Goal: Participate in discussion: Engage in conversation with other users on a specific topic

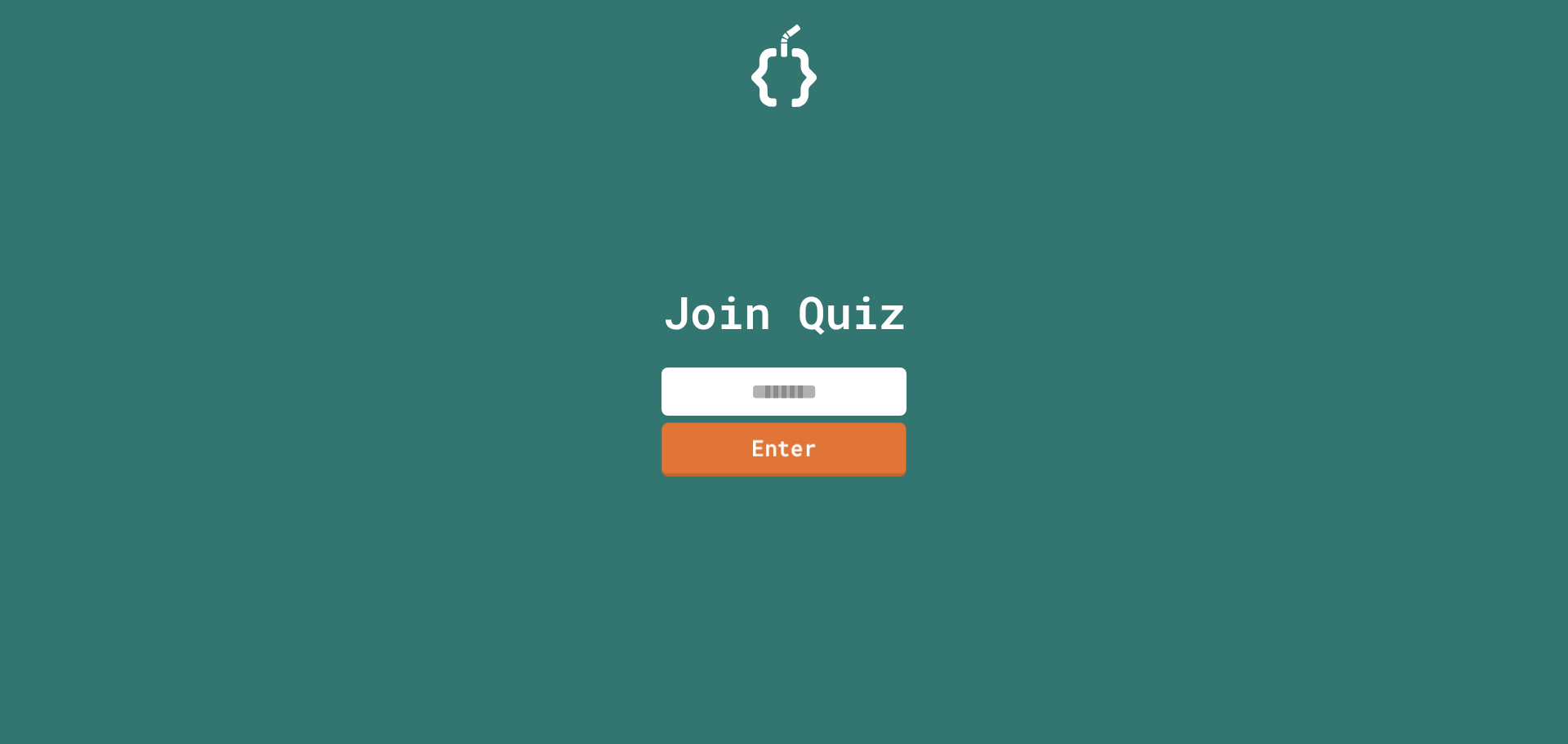
click at [759, 425] on link "Enter" at bounding box center [784, 449] width 245 height 54
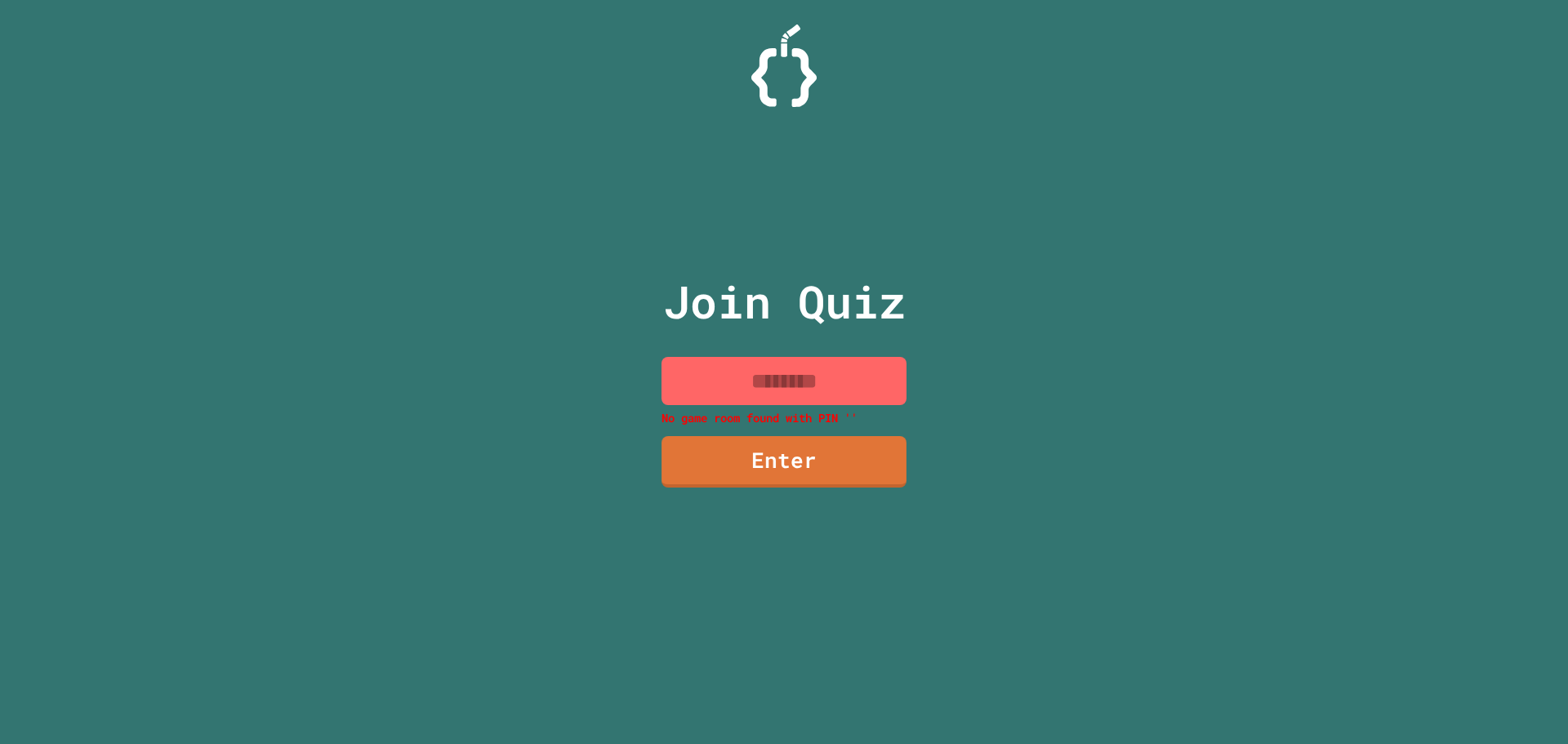
click at [759, 381] on input at bounding box center [784, 381] width 245 height 48
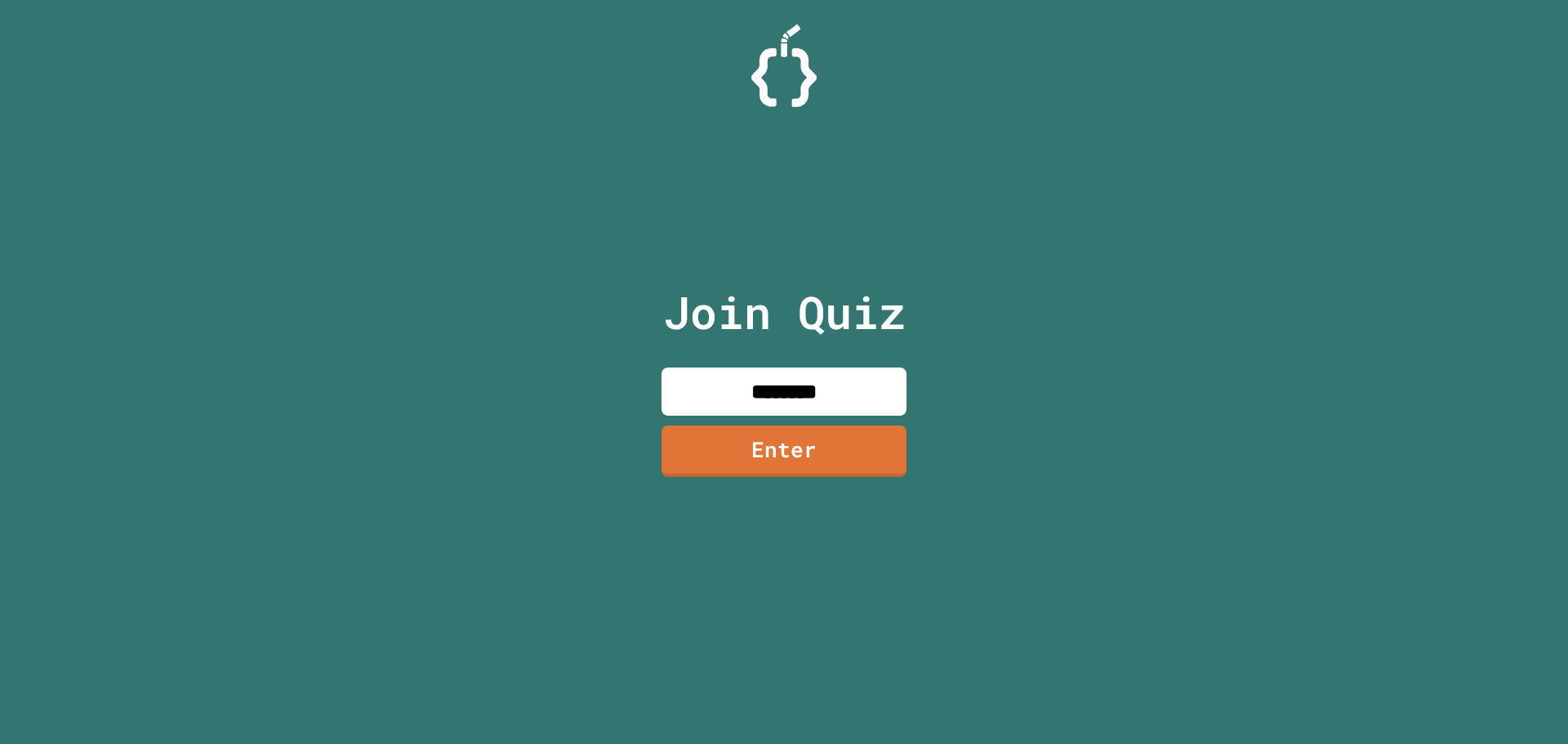
type input "********"
click at [836, 471] on link "Enter" at bounding box center [784, 448] width 224 height 54
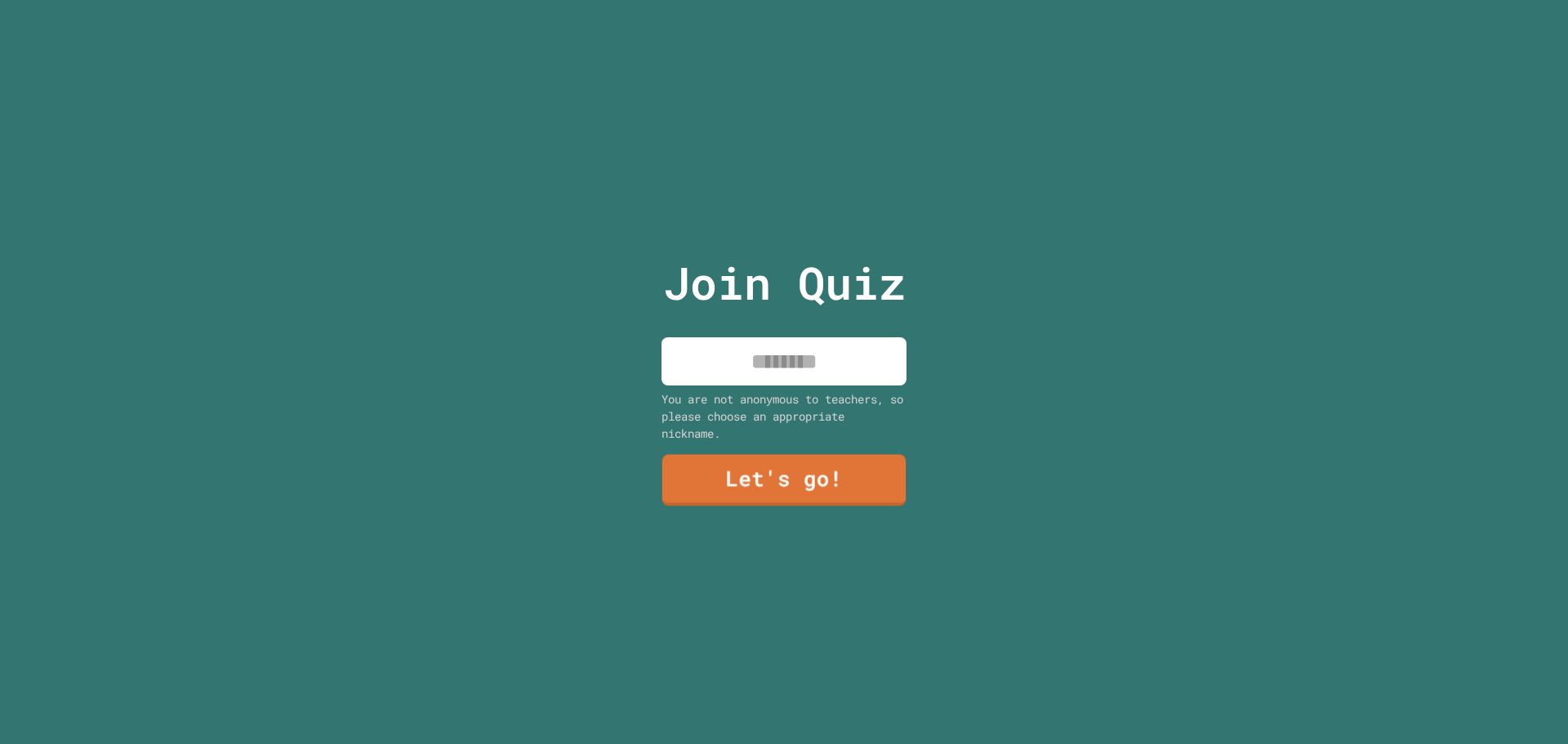
click at [757, 376] on input at bounding box center [784, 362] width 245 height 48
type input "*****"
click at [735, 466] on link "Let's go!" at bounding box center [784, 479] width 242 height 54
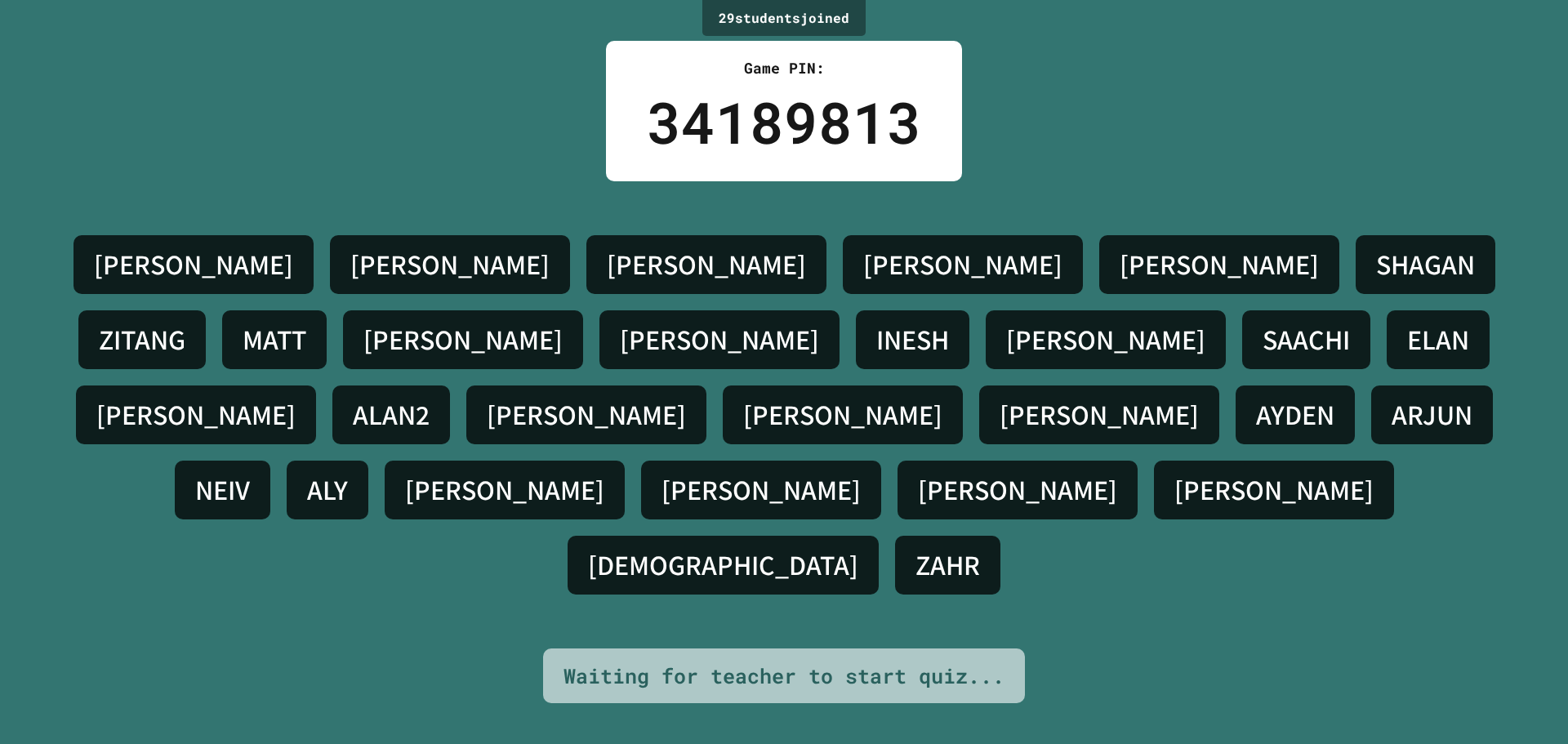
click at [607, 282] on h4 "[PERSON_NAME]" at bounding box center [706, 264] width 199 height 34
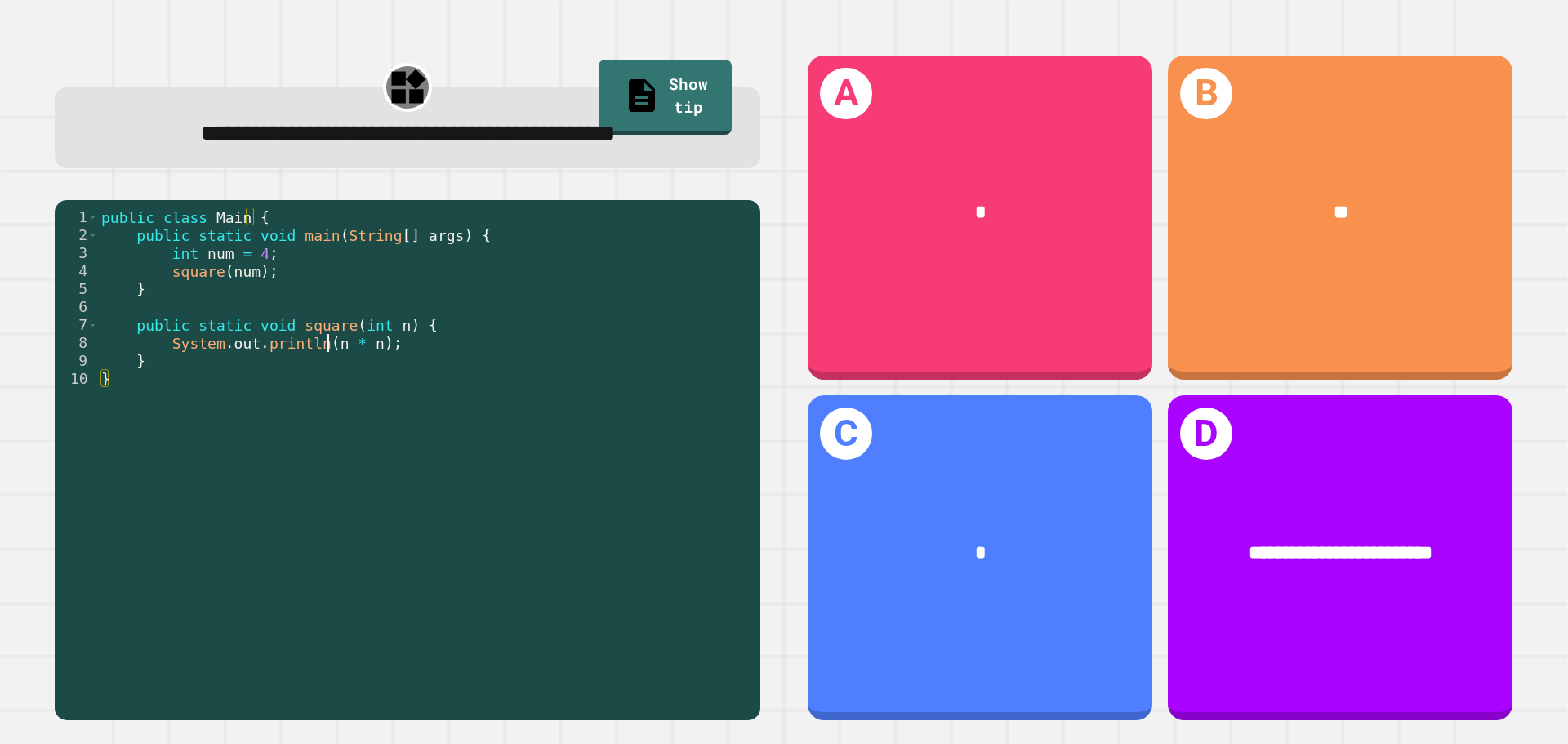
click at [329, 389] on div "public class Main { public static void main ( String [ ] args ) { int num = 4 ;…" at bounding box center [425, 433] width 654 height 450
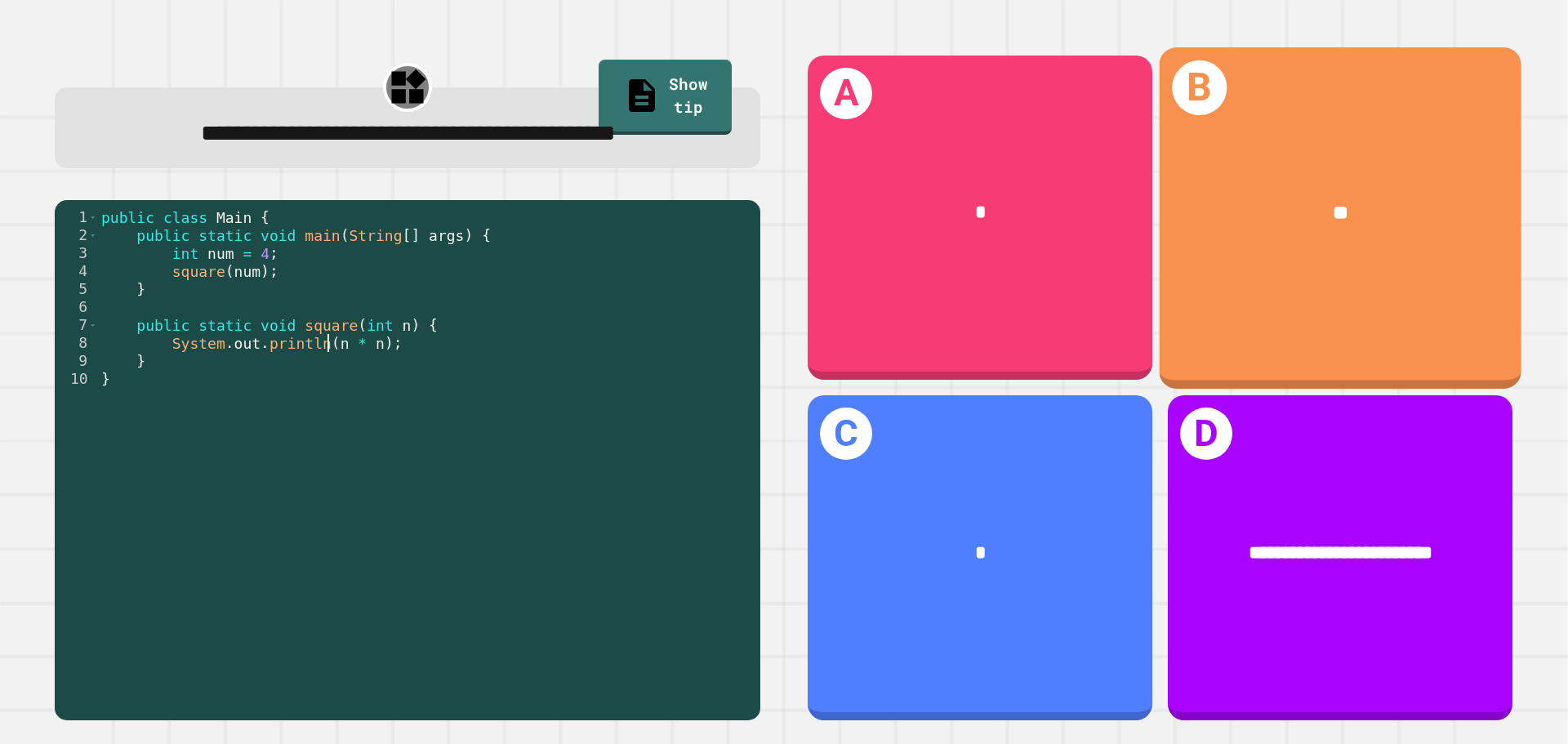
click at [1317, 297] on div "B **" at bounding box center [1341, 217] width 362 height 340
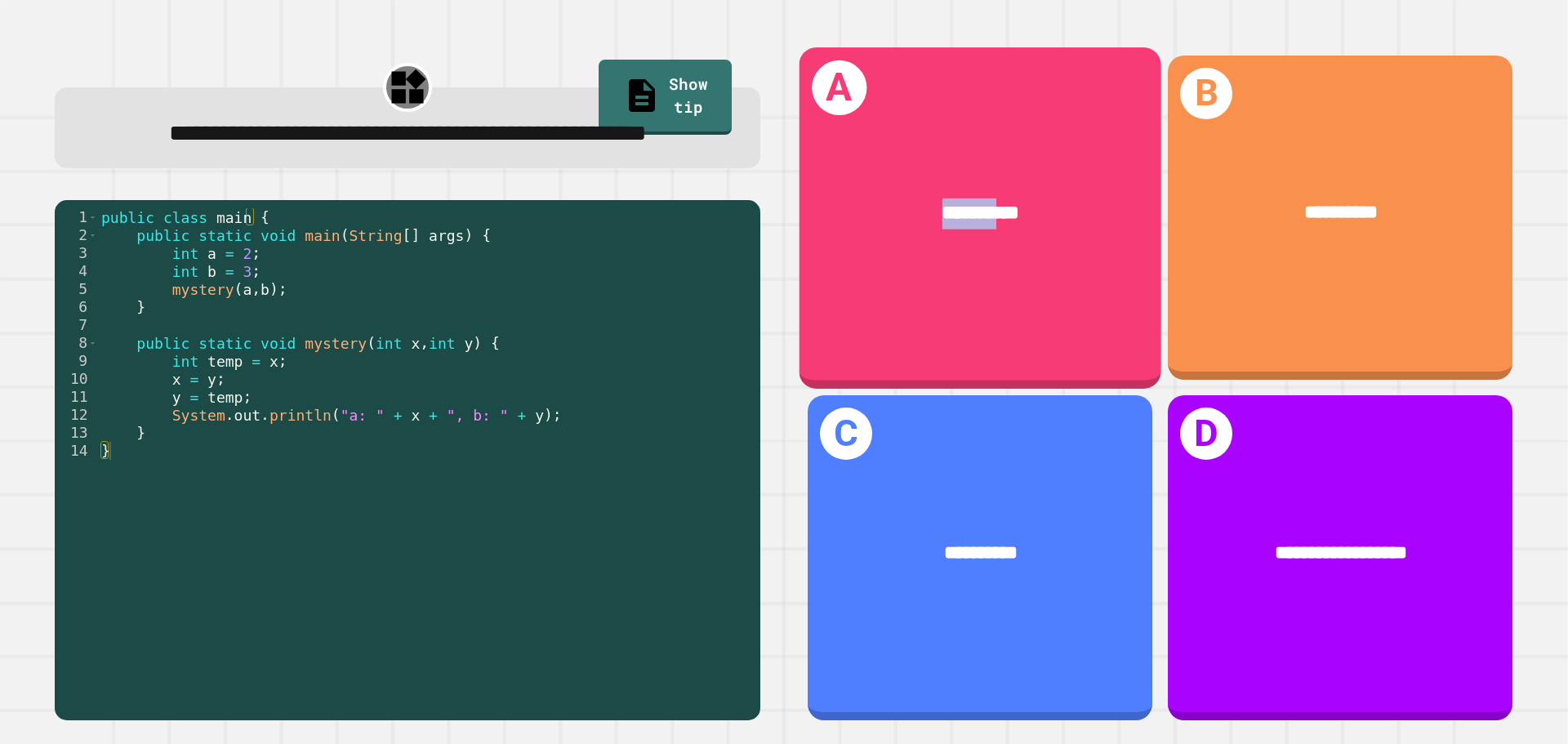
drag, startPoint x: 977, startPoint y: 319, endPoint x: 866, endPoint y: 354, distance: 116.4
click at [866, 354] on div "**********" at bounding box center [980, 217] width 362 height 340
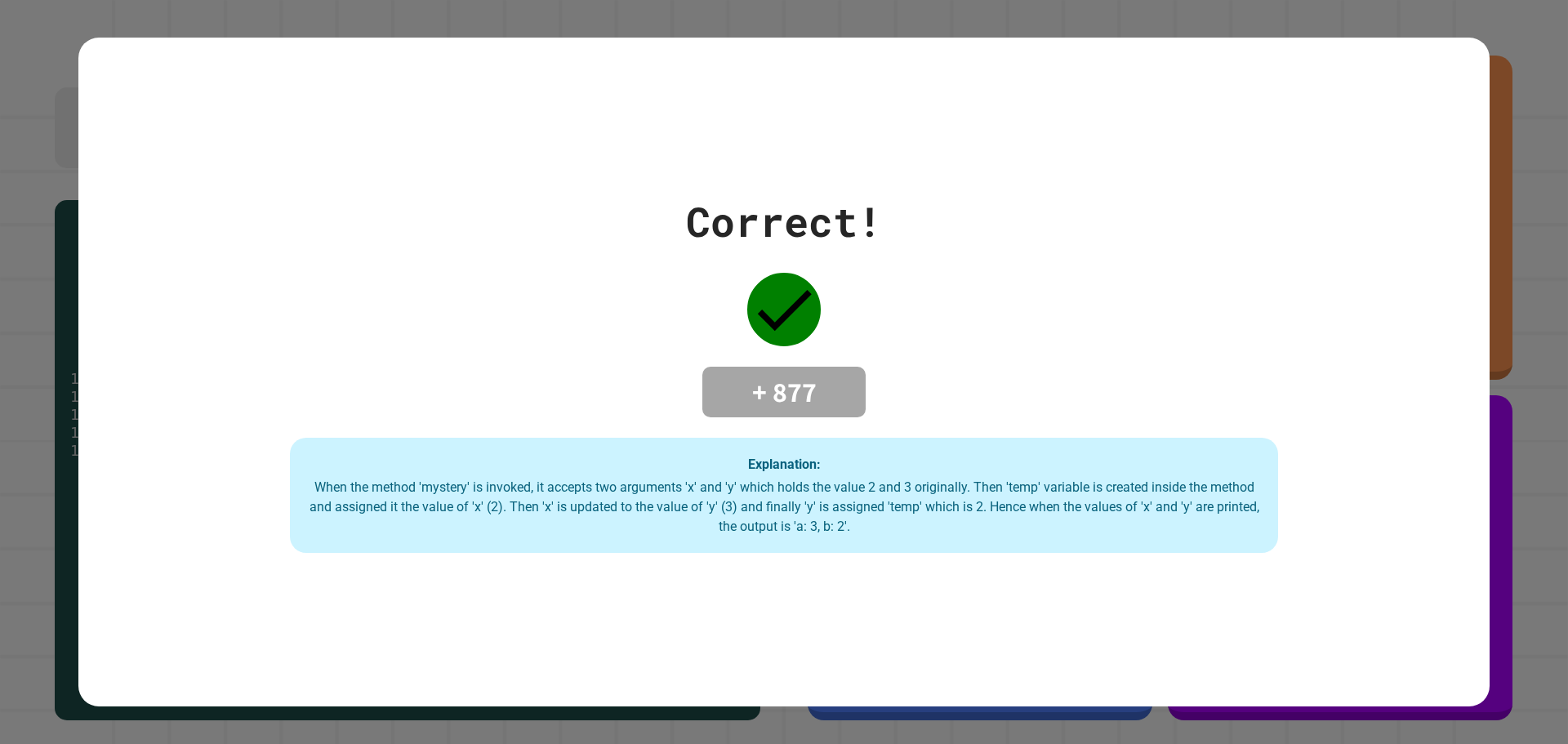
click at [800, 378] on h4 "+ 877" at bounding box center [784, 392] width 131 height 34
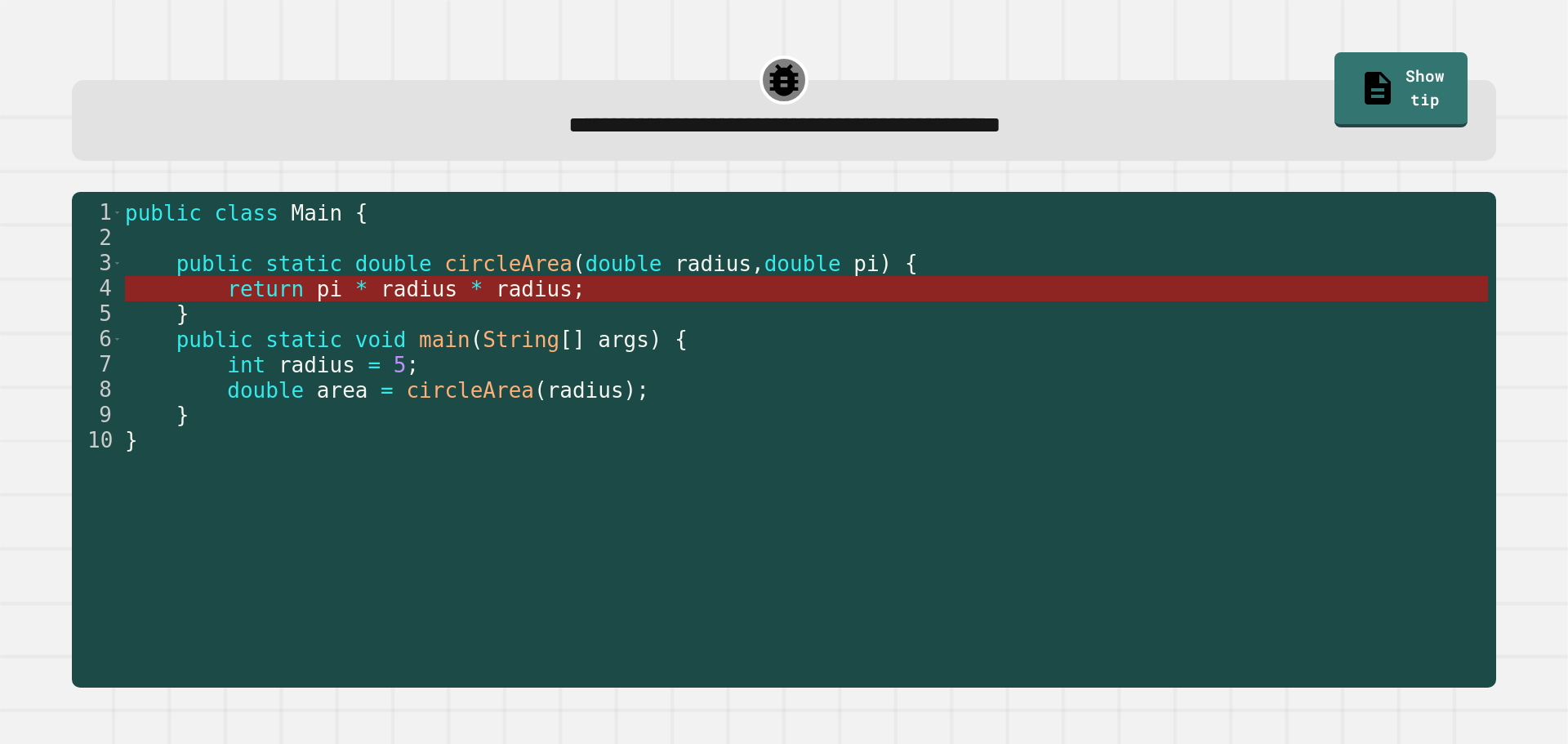
click at [381, 289] on span "radius" at bounding box center [418, 288] width 77 height 24
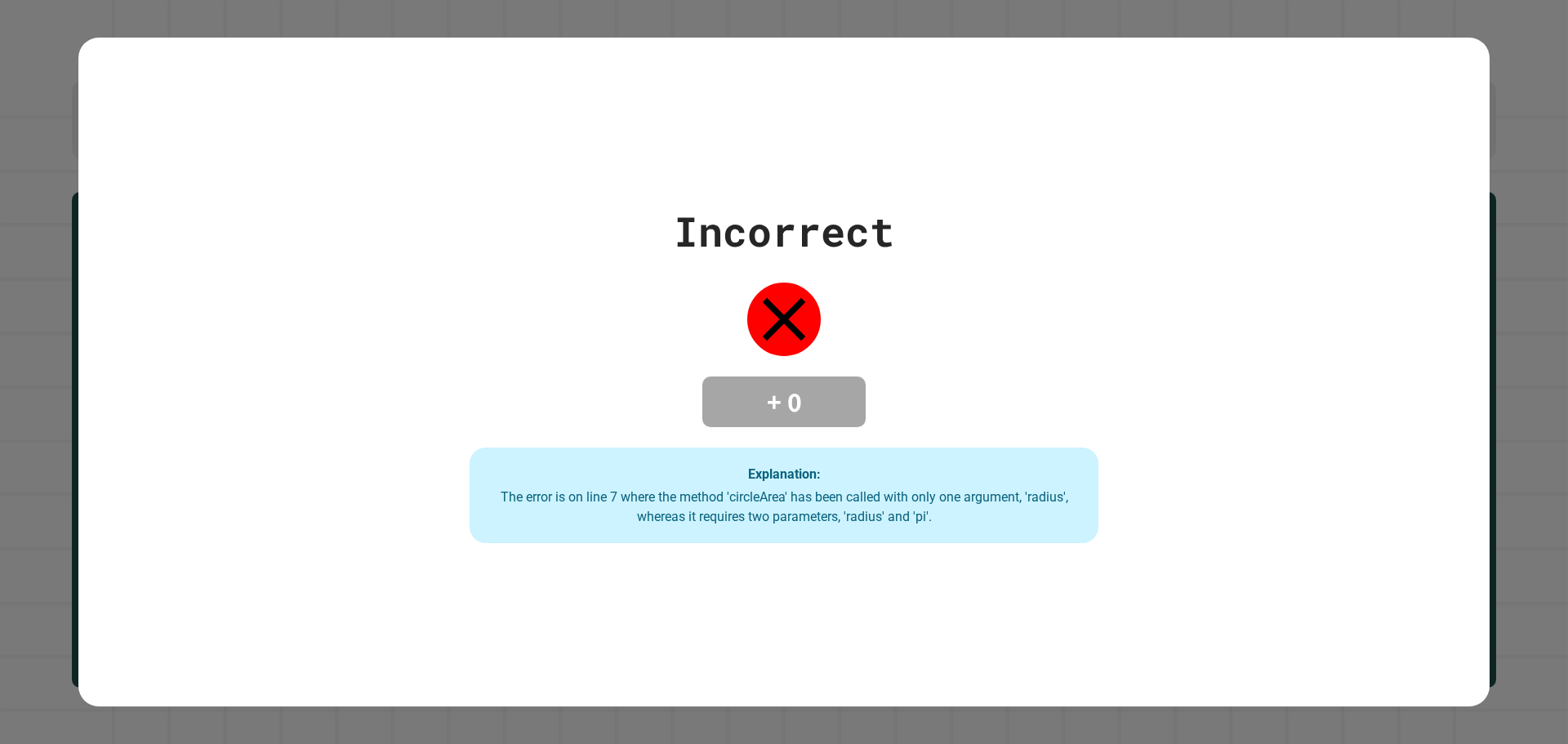
click at [765, 314] on icon at bounding box center [784, 319] width 73 height 73
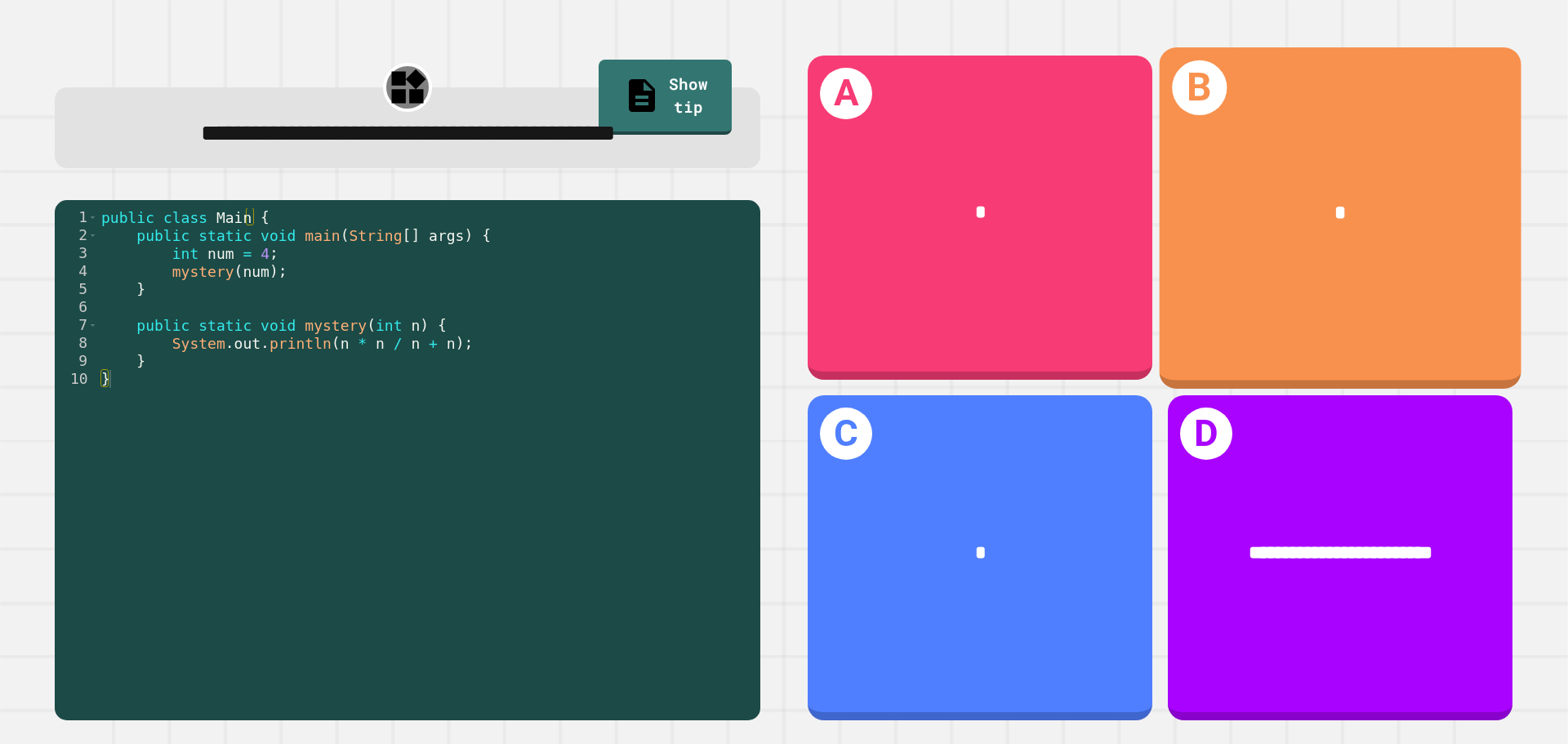
click at [1260, 282] on div "B *" at bounding box center [1341, 217] width 362 height 340
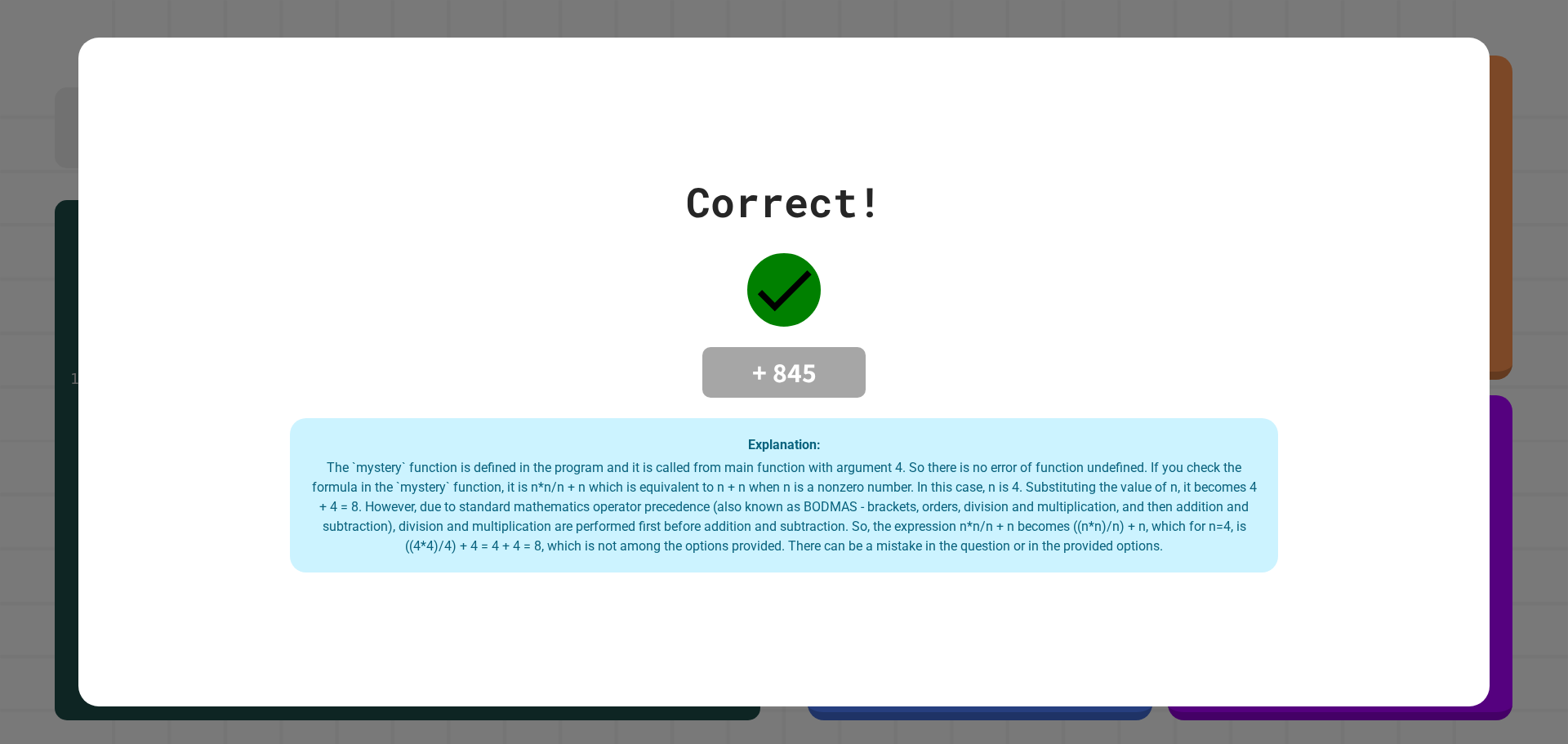
drag, startPoint x: 215, startPoint y: 417, endPoint x: 367, endPoint y: 418, distance: 152.0
click at [367, 418] on div "Correct! + 845 Explanation: The `mystery` function is defined in the program an…" at bounding box center [784, 372] width 1411 height 402
click at [119, 447] on div "Correct! + 845 Explanation: The `mystery` function is defined in the program an…" at bounding box center [784, 372] width 1411 height 402
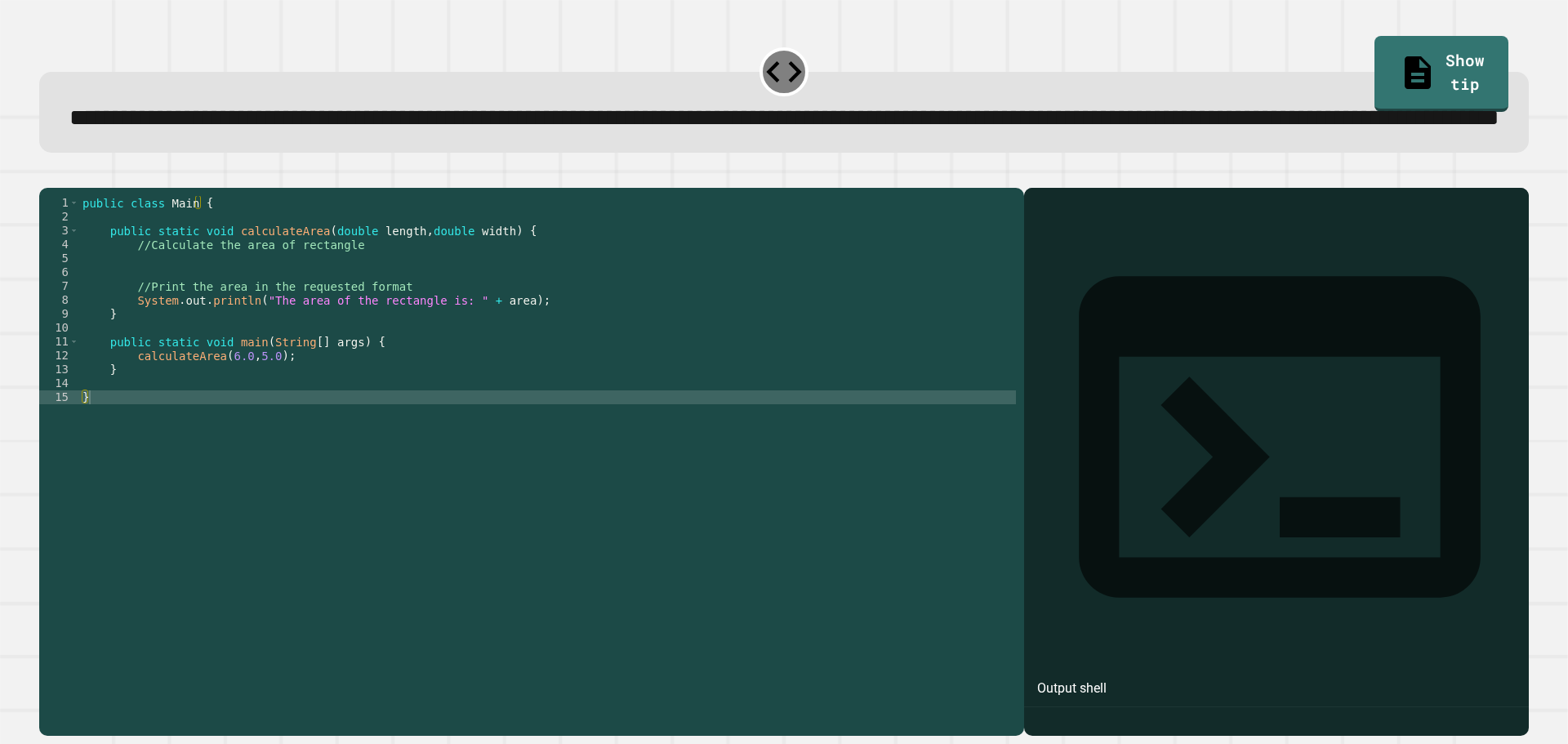
click at [292, 418] on div "public class Main { public static void calculateArea ( double length , double w…" at bounding box center [548, 425] width 937 height 458
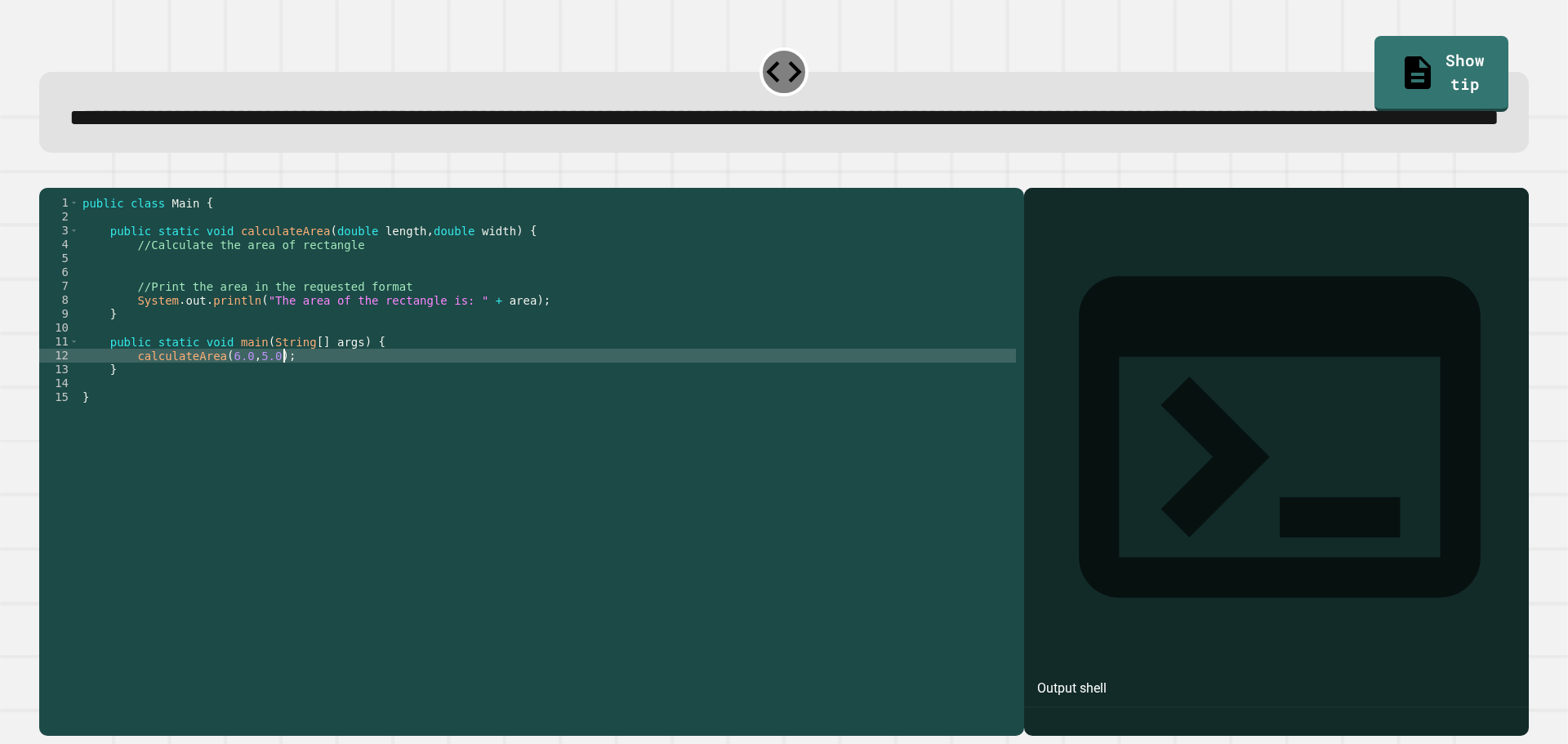
type textarea "**********"
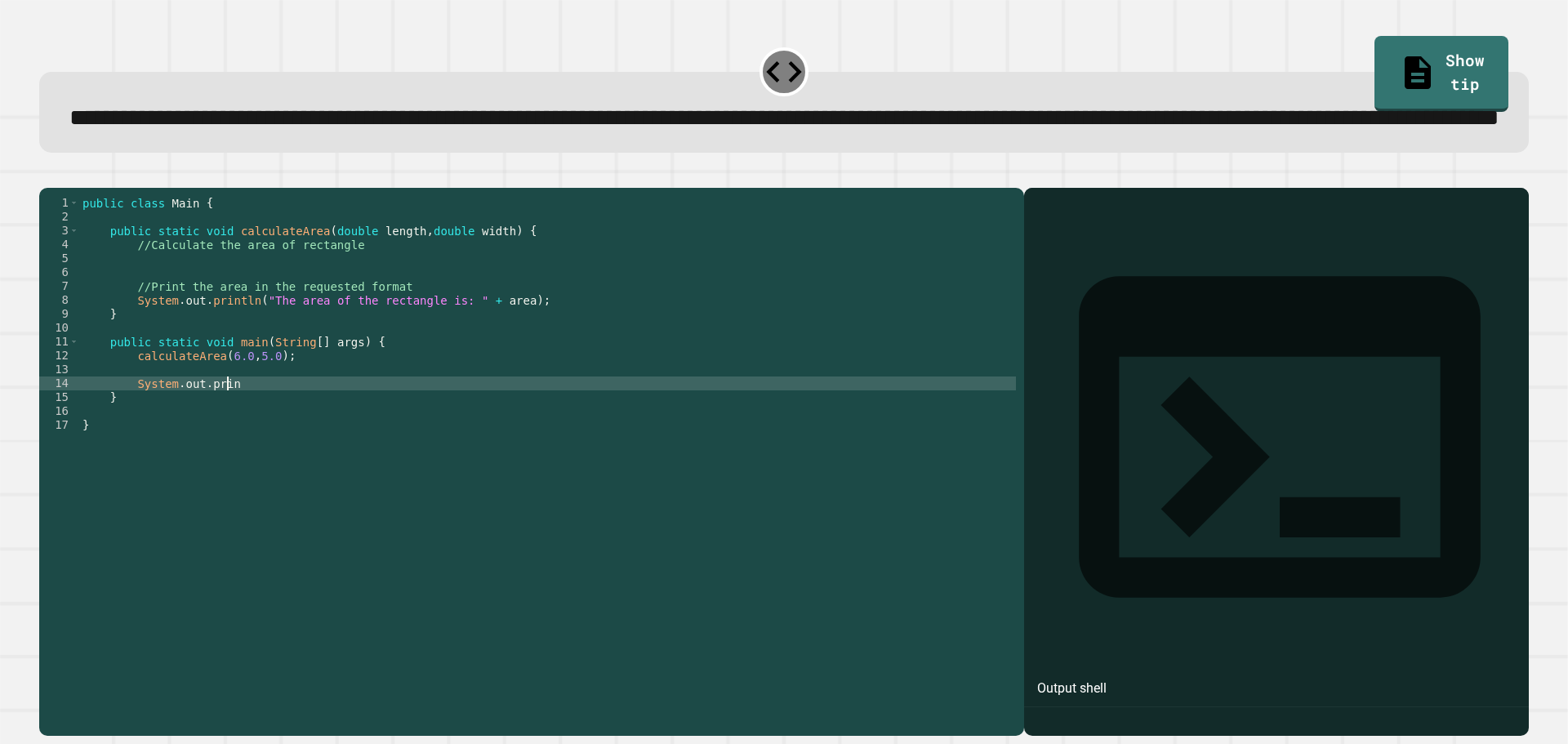
scroll to position [0, 9]
type textarea "**********"
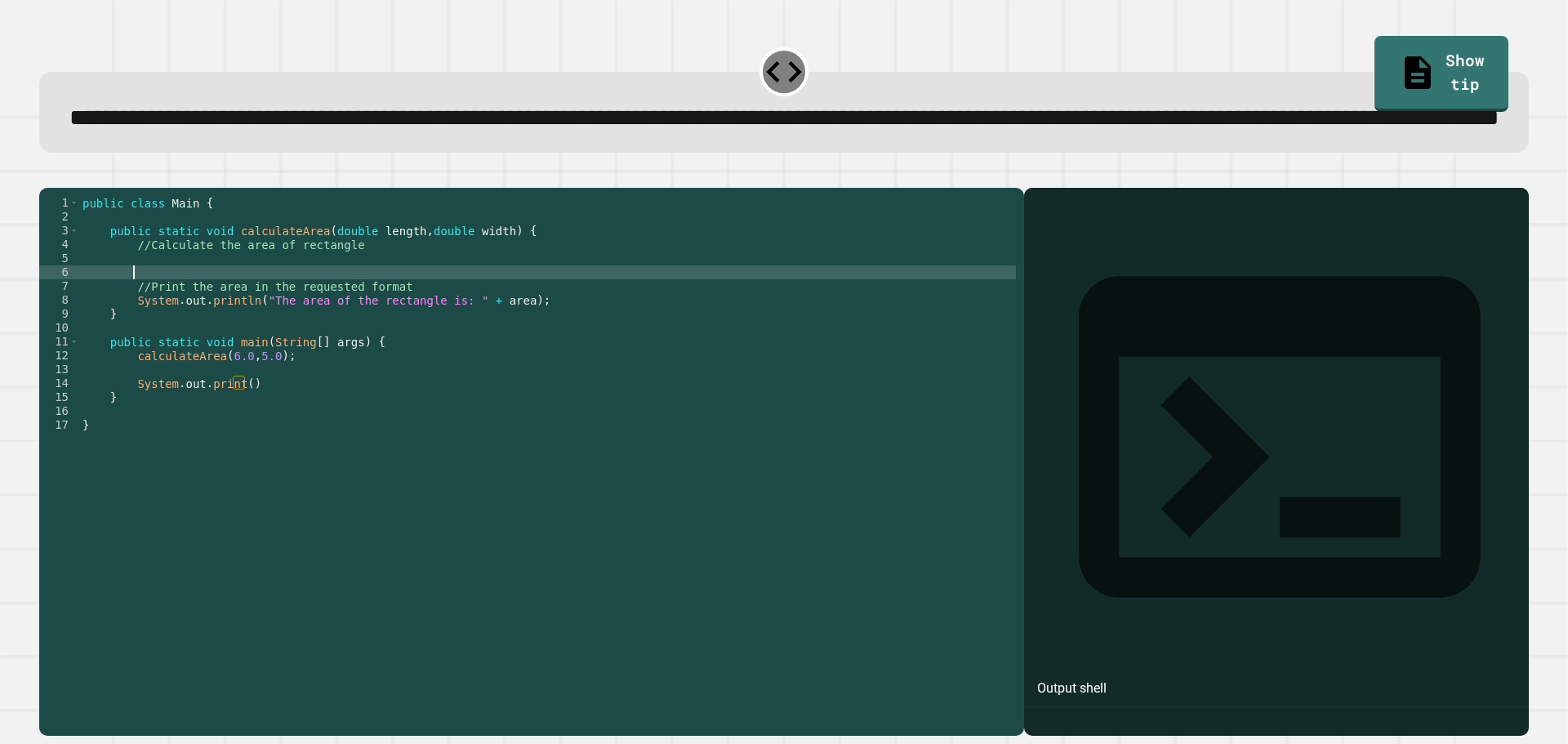
click at [293, 329] on div "public class Main { public static void calculateArea ( double length , double w…" at bounding box center [548, 425] width 937 height 458
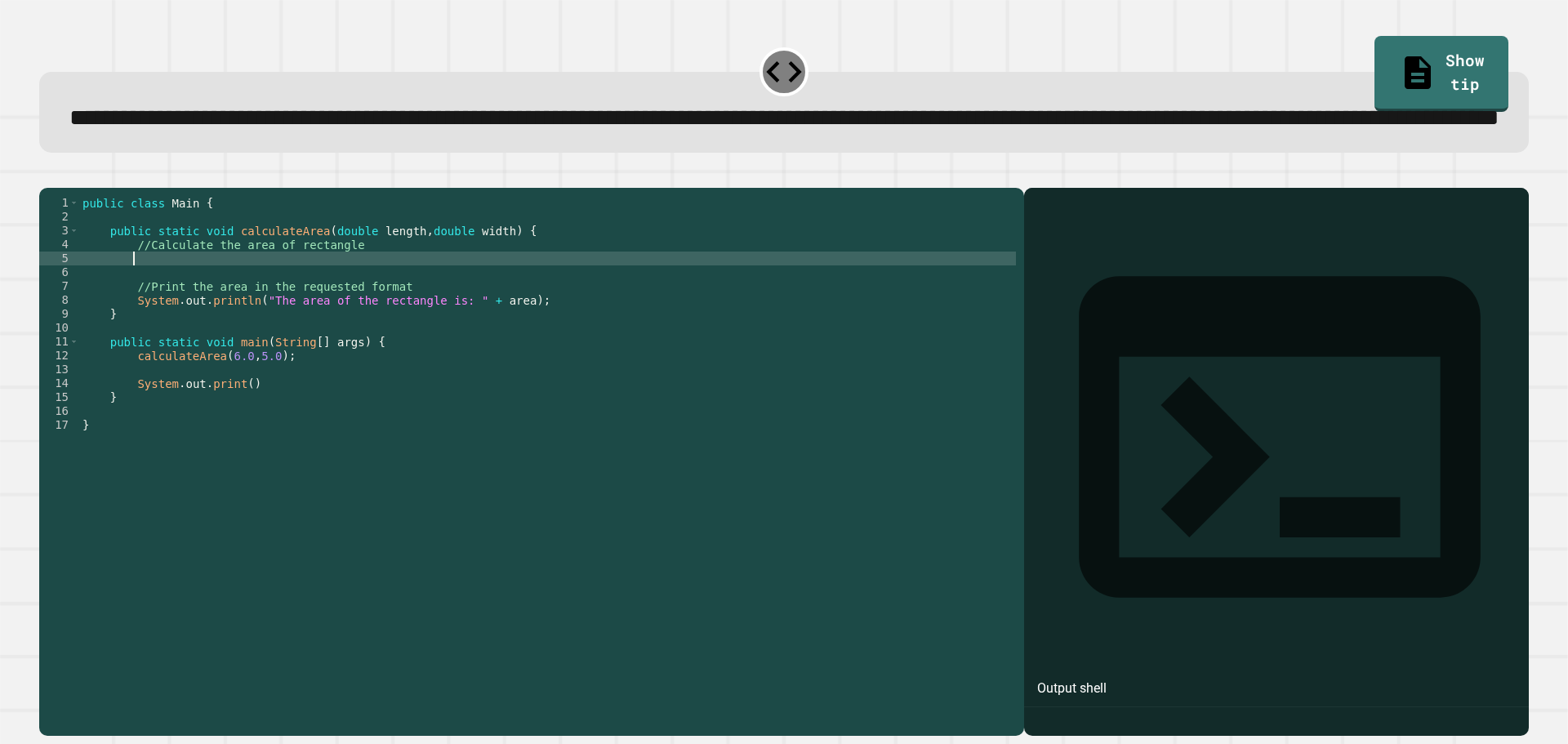
click at [294, 323] on div "public class Main { public static void calculateArea ( double length , double w…" at bounding box center [548, 425] width 937 height 458
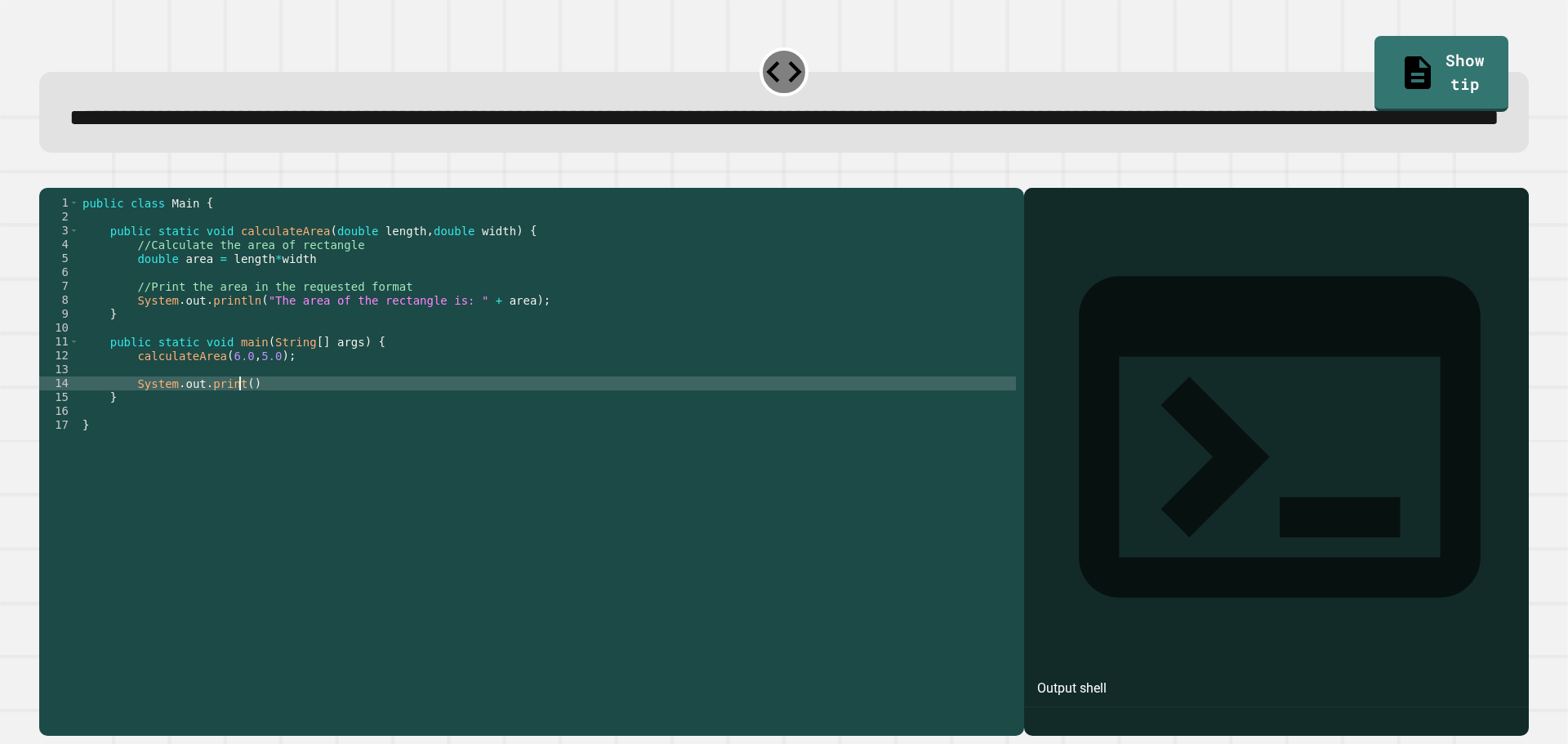
click at [239, 444] on div "public class Main { public static void calculateArea ( double length , double w…" at bounding box center [548, 425] width 937 height 458
click at [313, 323] on div "public class Main { public static void calculateArea ( double length , double w…" at bounding box center [548, 425] width 937 height 458
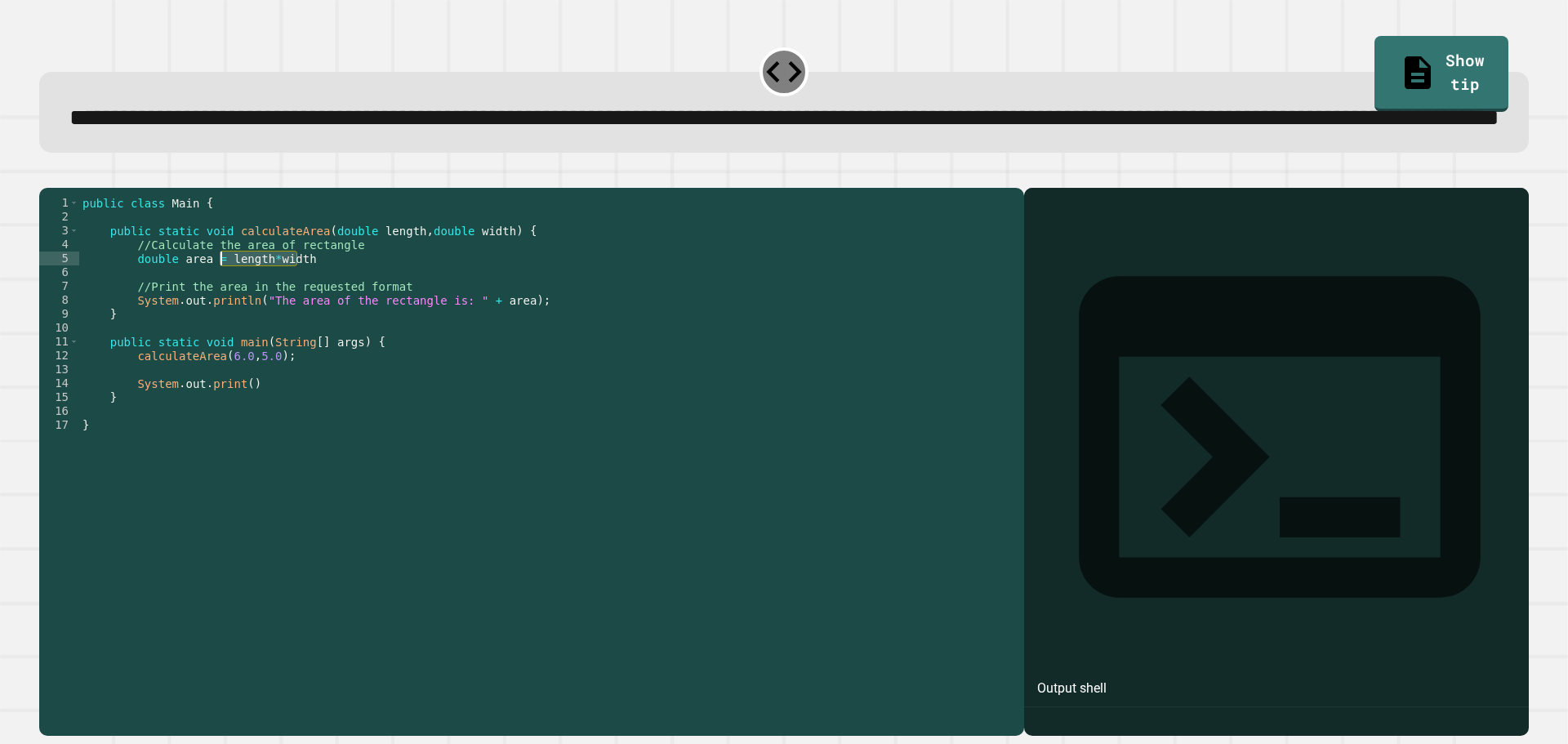
drag, startPoint x: 313, startPoint y: 323, endPoint x: 221, endPoint y: 317, distance: 92.2
click at [221, 317] on div "public class Main { public static void calculateArea ( double length , double w…" at bounding box center [548, 425] width 937 height 458
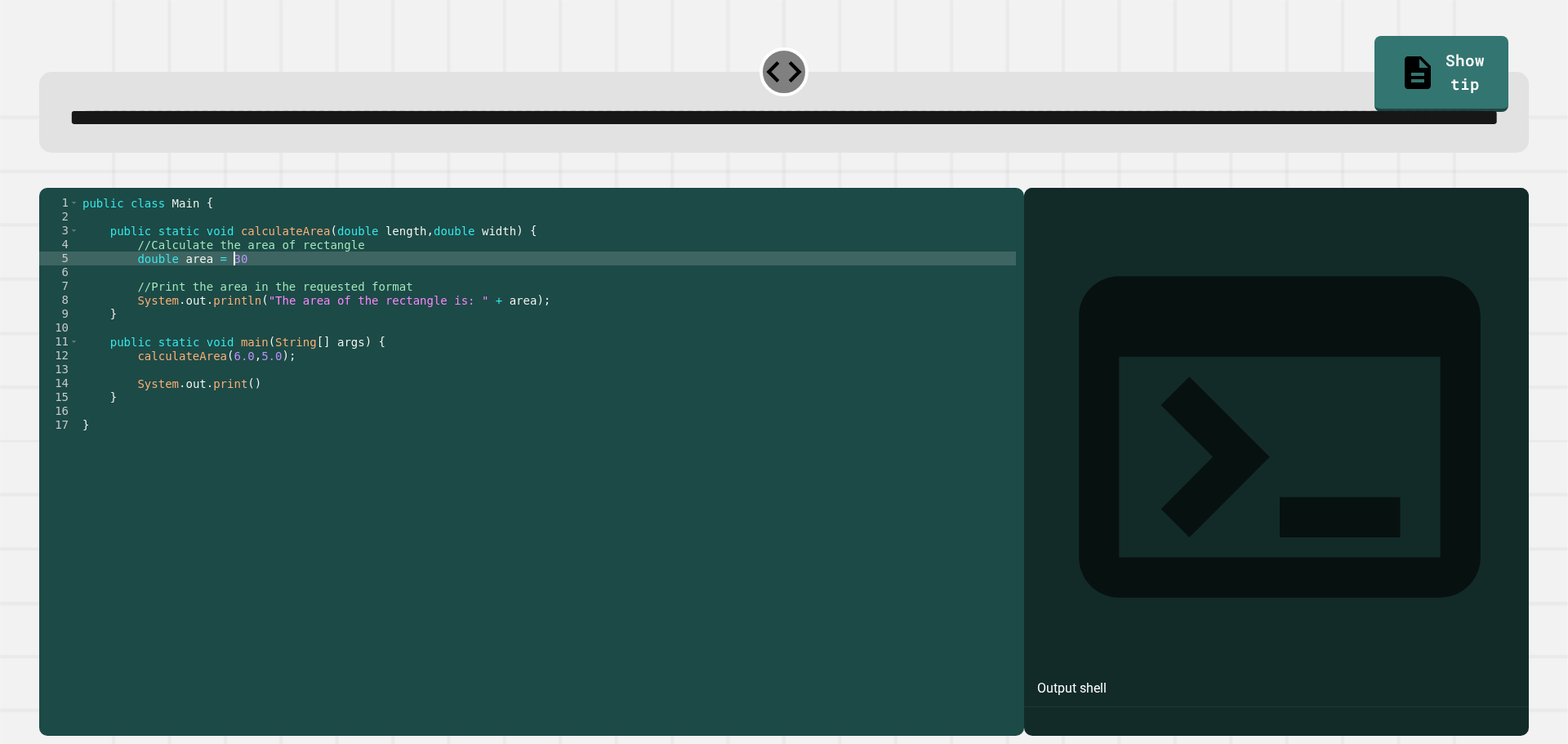
scroll to position [0, 9]
click at [236, 445] on div "public class Main { public static void calculateArea ( double length , double w…" at bounding box center [548, 425] width 937 height 458
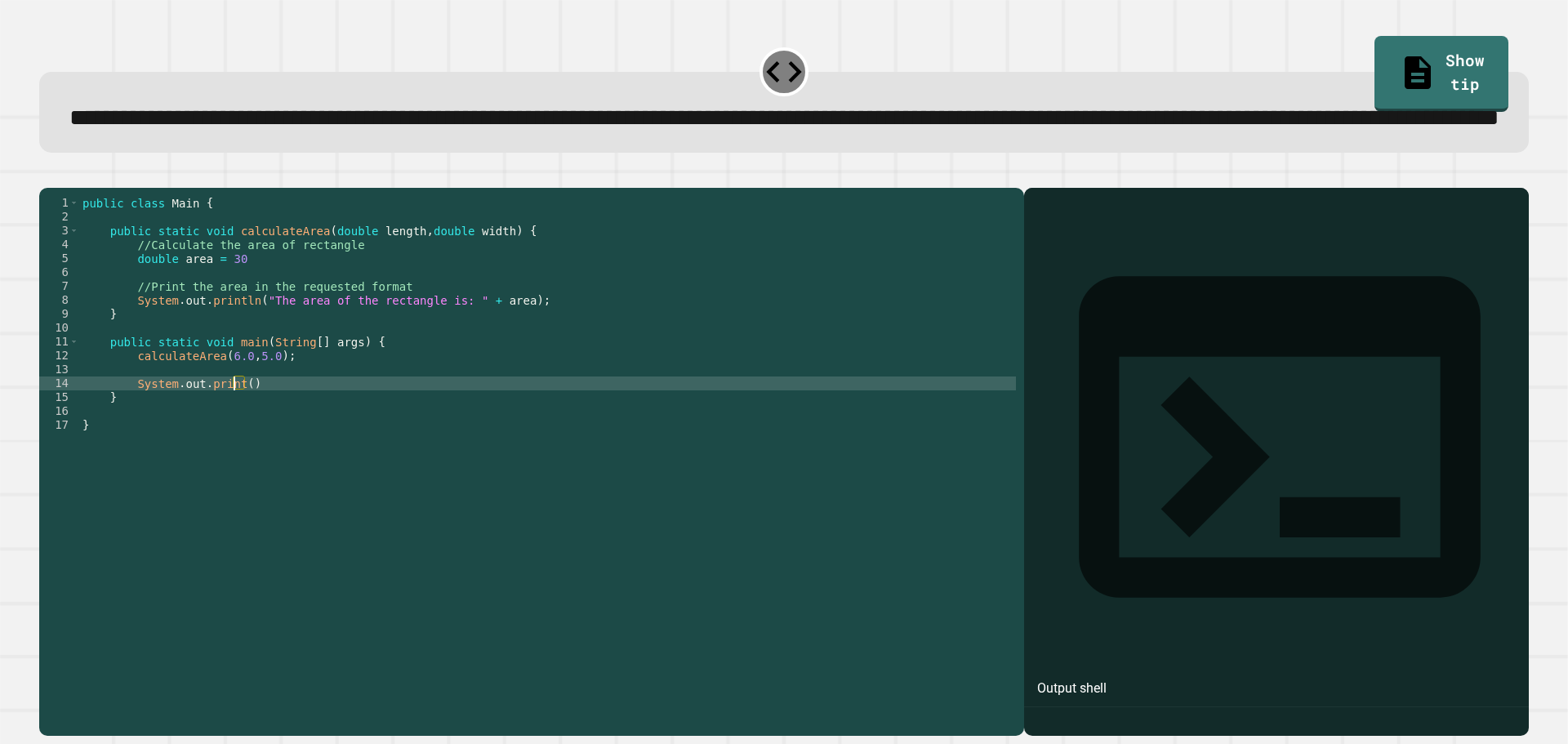
click at [242, 448] on div "public class Main { public static void calculateArea ( double length , double w…" at bounding box center [548, 425] width 937 height 458
click at [246, 315] on div "public class Main { public static void calculateArea ( double length , double w…" at bounding box center [548, 425] width 937 height 458
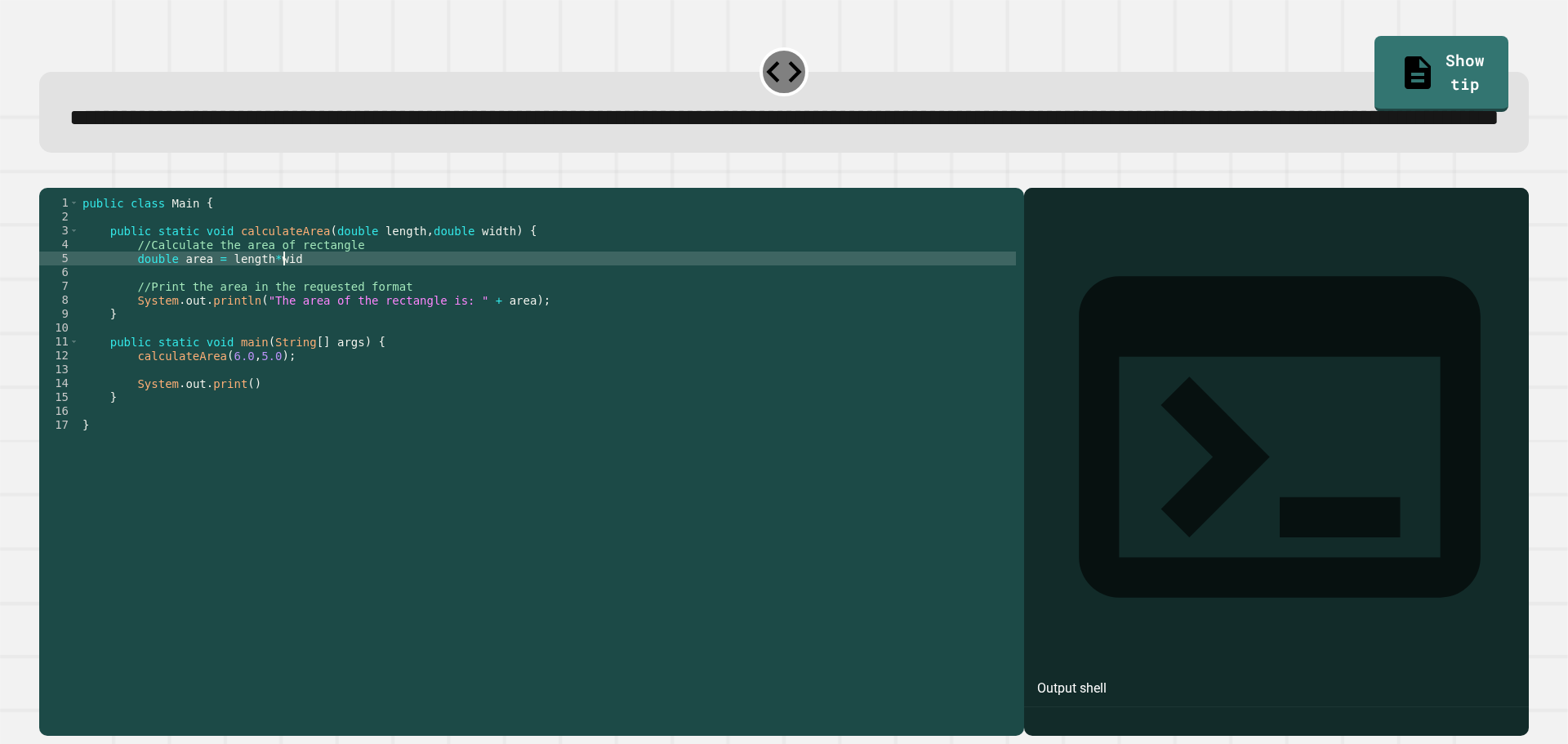
scroll to position [0, 14]
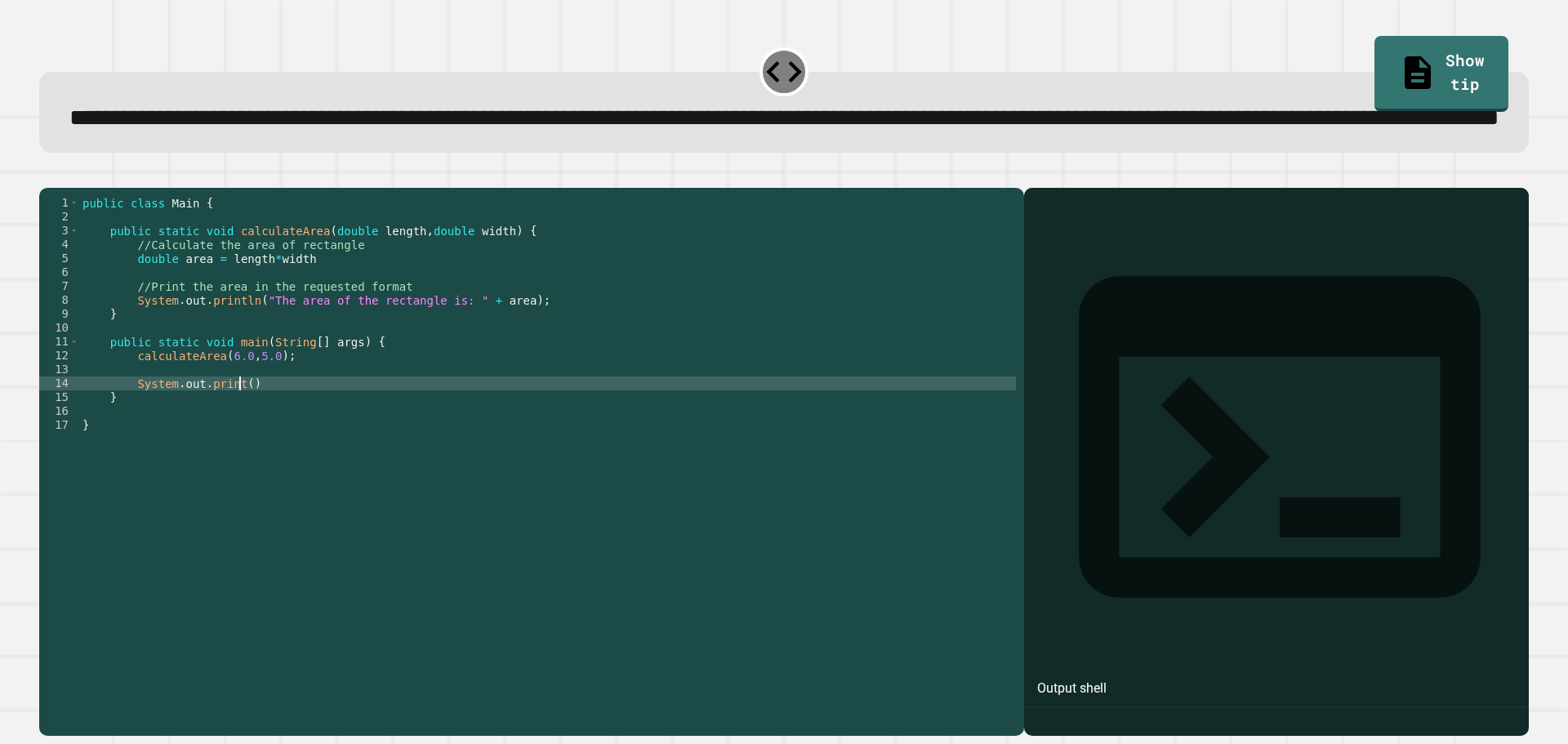
click at [239, 442] on div "public class Main { public static void calculateArea ( double length , double w…" at bounding box center [548, 425] width 937 height 458
click at [390, 319] on div "public class Main { public static void calculateArea ( double length , double w…" at bounding box center [548, 425] width 937 height 458
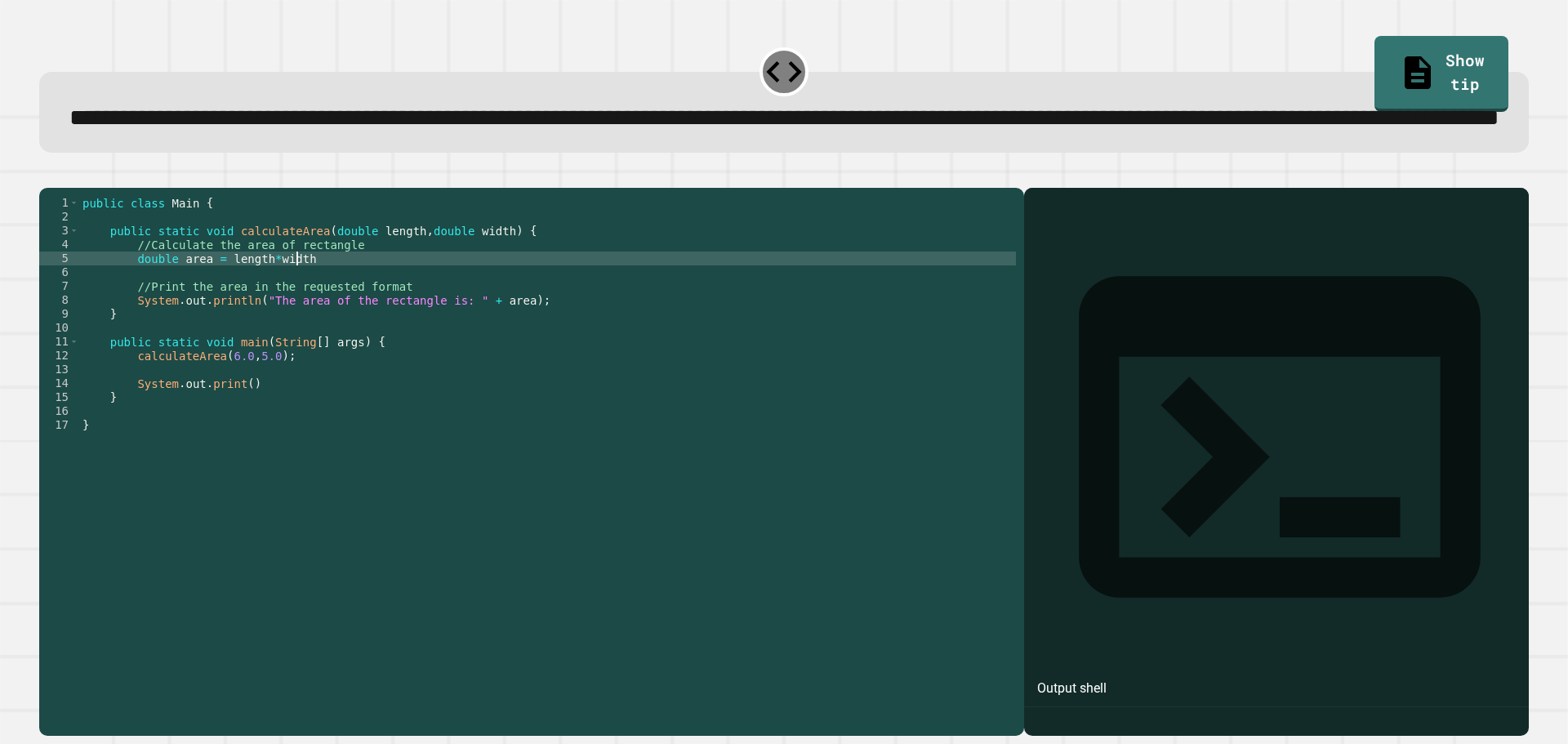
scroll to position [0, 15]
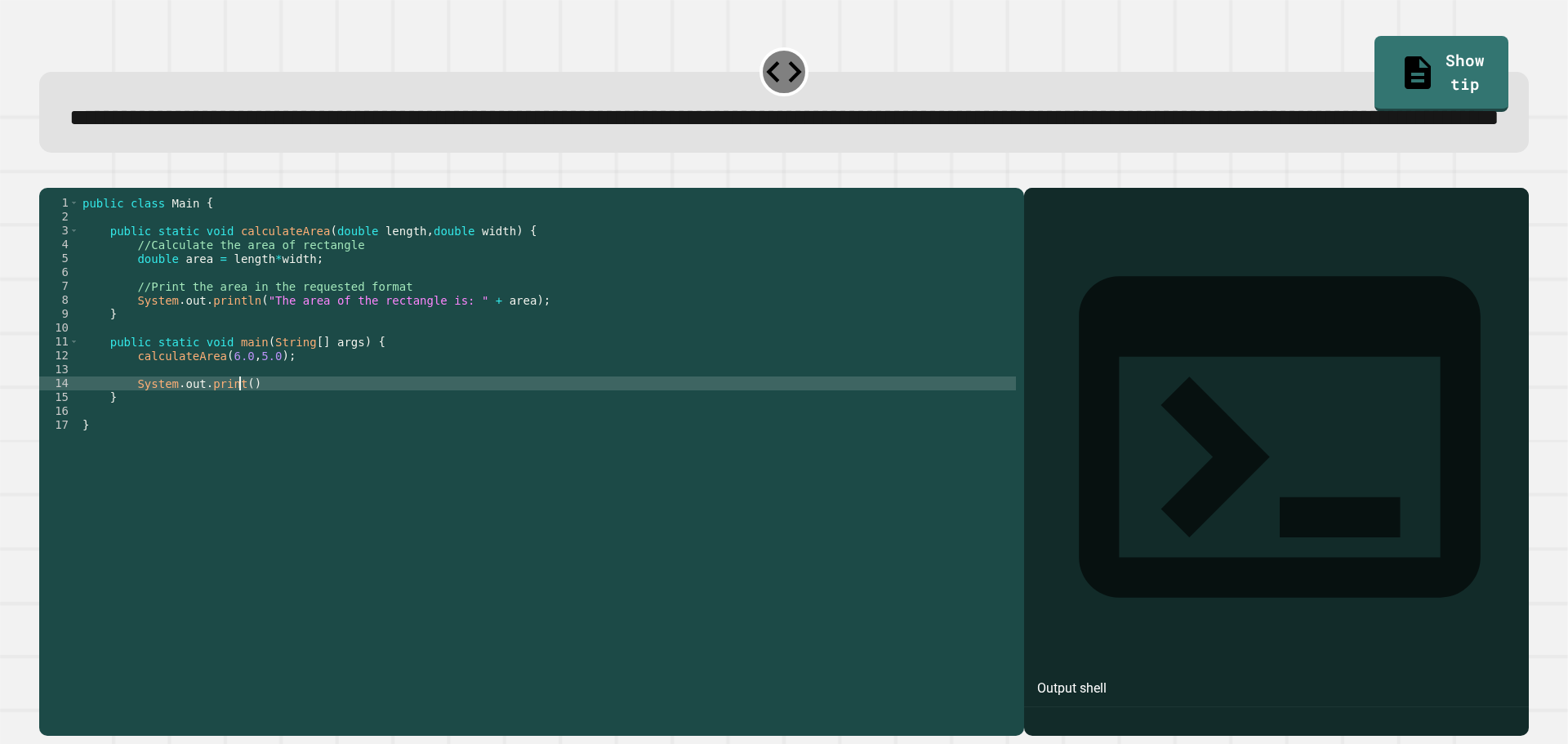
click at [237, 446] on div "public class Main { public static void calculateArea ( double length , double w…" at bounding box center [548, 425] width 937 height 458
click at [232, 448] on div "public class Main { public static void calculateArea ( double length , double w…" at bounding box center [548, 425] width 937 height 458
drag, startPoint x: 231, startPoint y: 448, endPoint x: 198, endPoint y: 446, distance: 33.1
click at [198, 446] on div "public class Main { public static void calculateArea ( double length , double w…" at bounding box center [548, 425] width 937 height 458
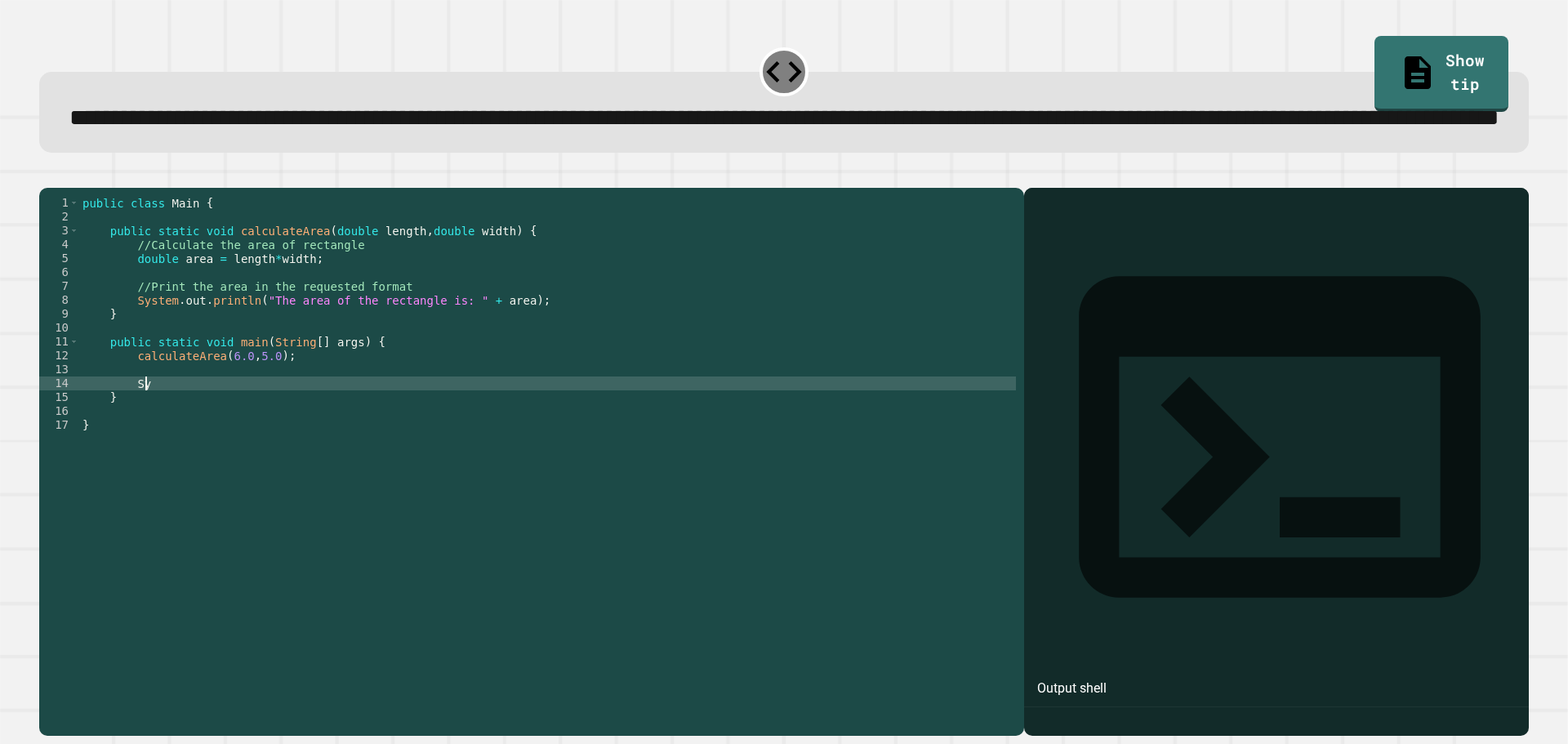
type textarea "*"
click at [47, 175] on icon "button" at bounding box center [47, 175] width 0 height 0
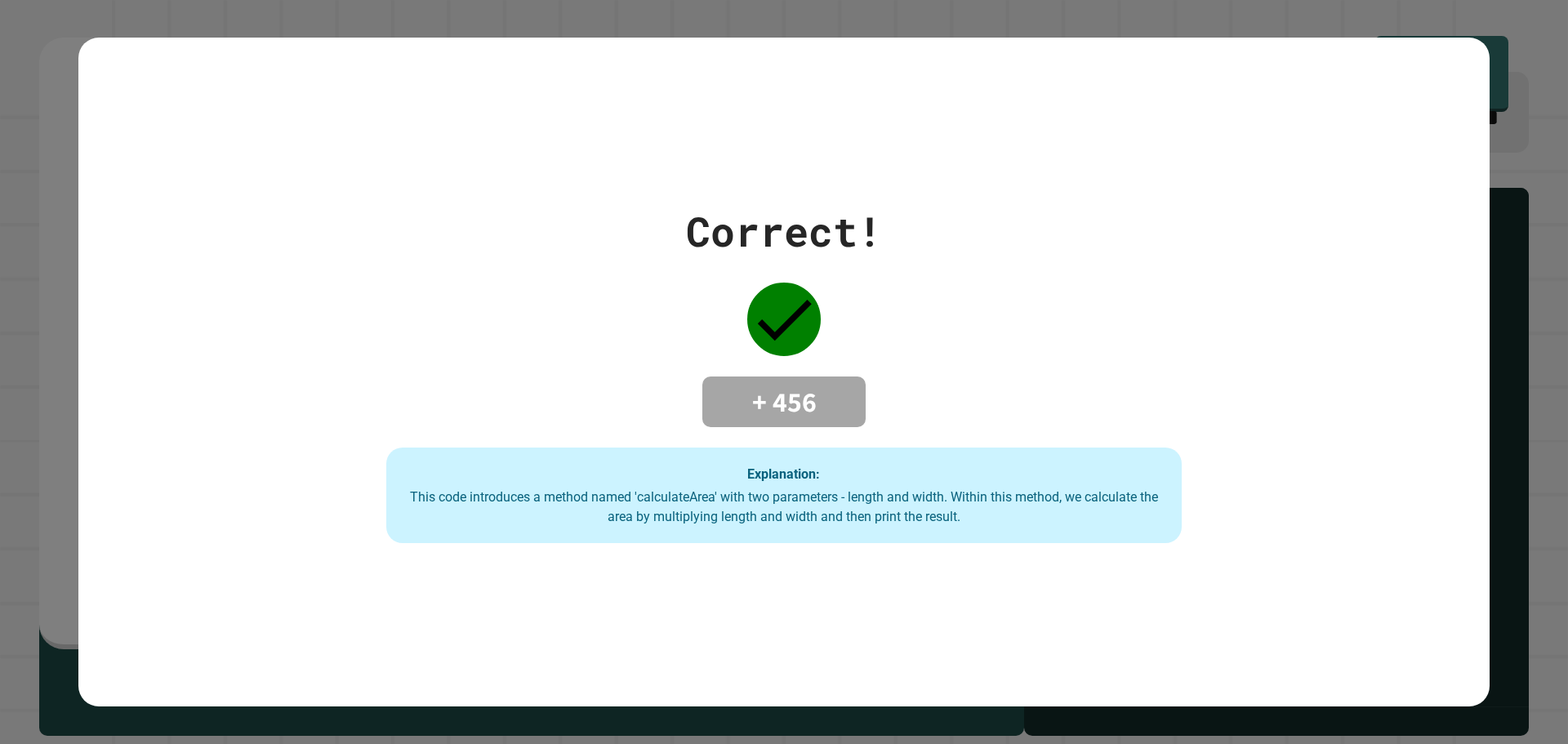
click at [787, 390] on h4 "+ 456" at bounding box center [784, 402] width 131 height 34
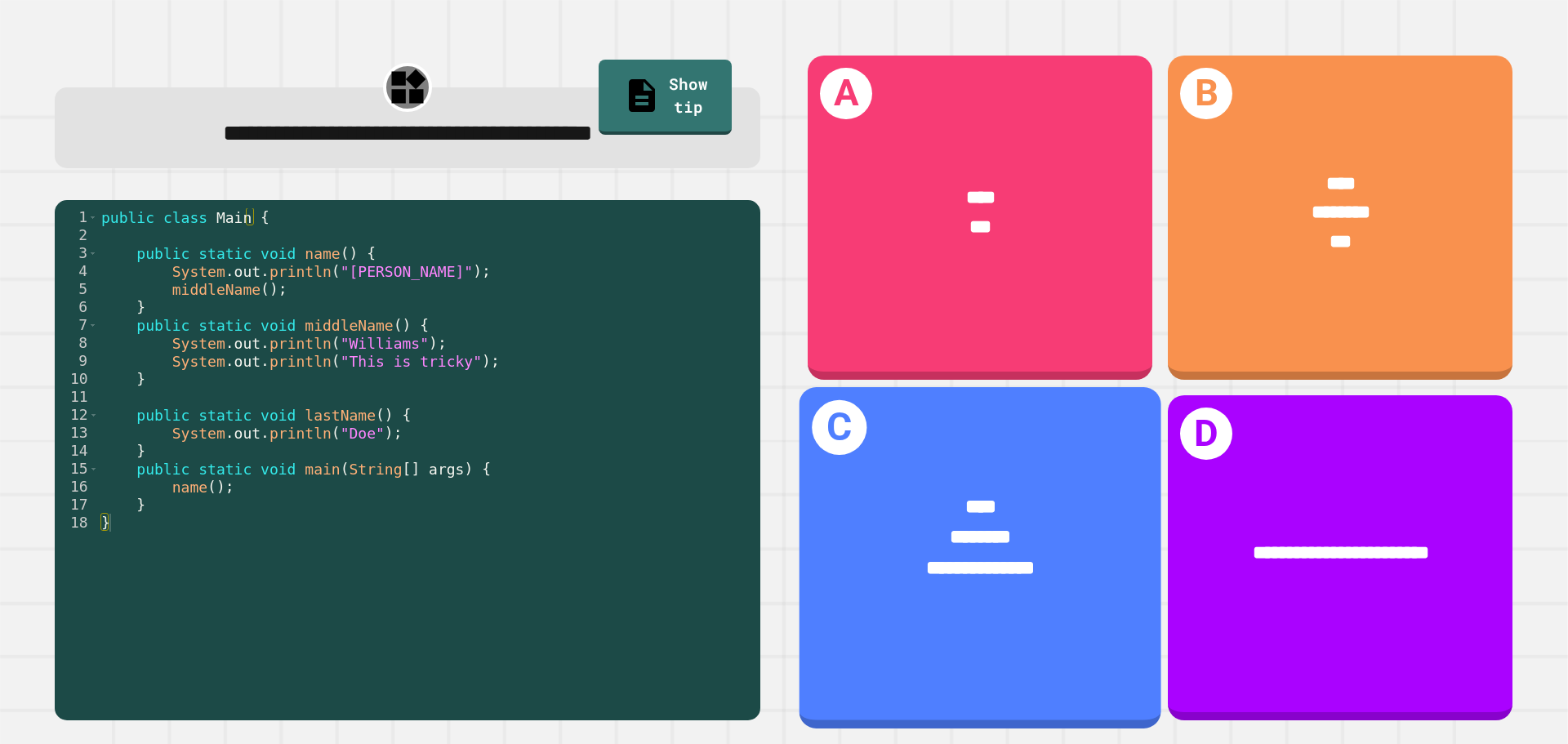
click at [933, 468] on div "**********" at bounding box center [980, 553] width 362 height 201
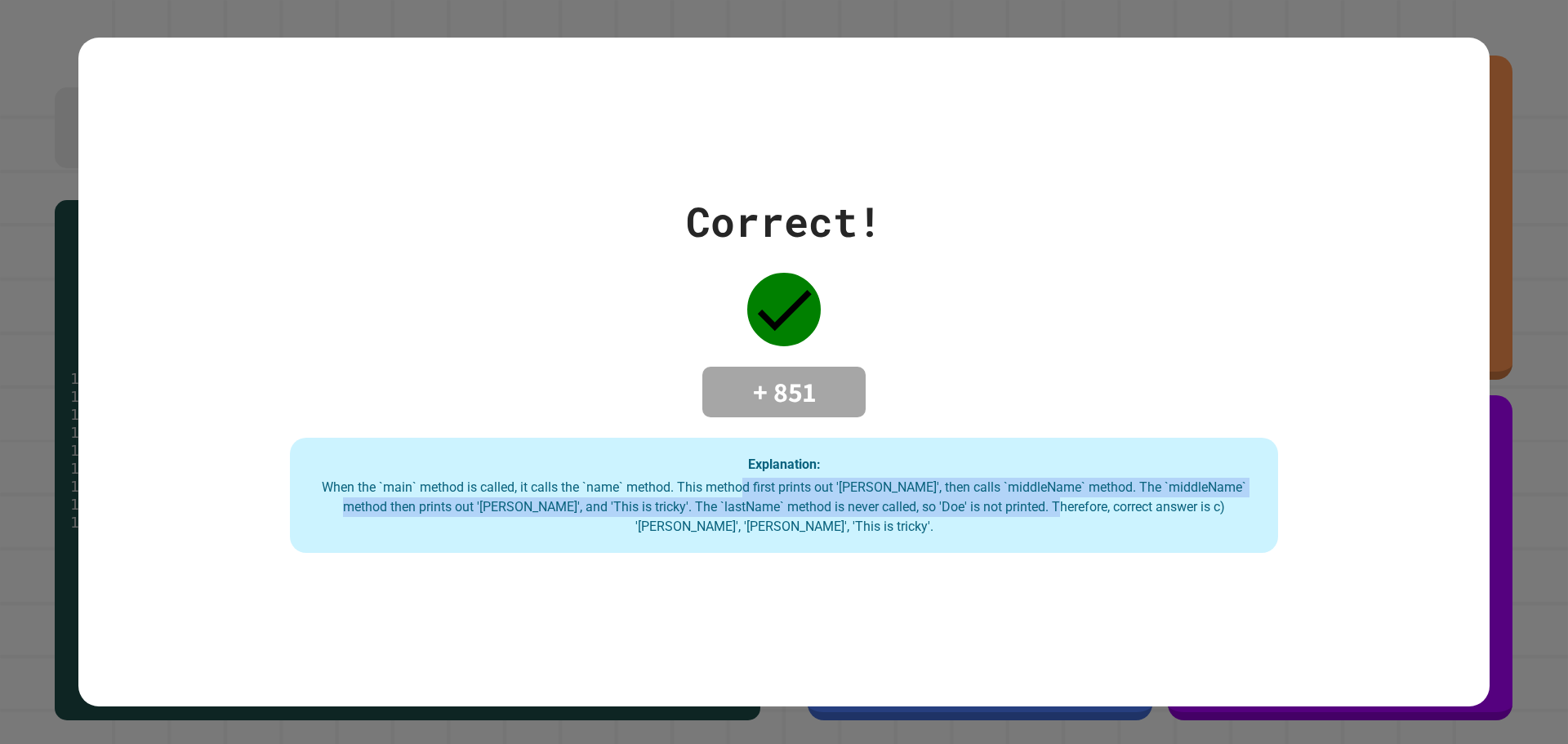
drag, startPoint x: 727, startPoint y: 485, endPoint x: 976, endPoint y: 520, distance: 251.4
click at [979, 520] on div "When the `main` method is called, it calls the `name` method. This method first…" at bounding box center [784, 507] width 956 height 59
click at [972, 520] on div "When the `main` method is called, it calls the `name` method. This method first…" at bounding box center [784, 507] width 956 height 59
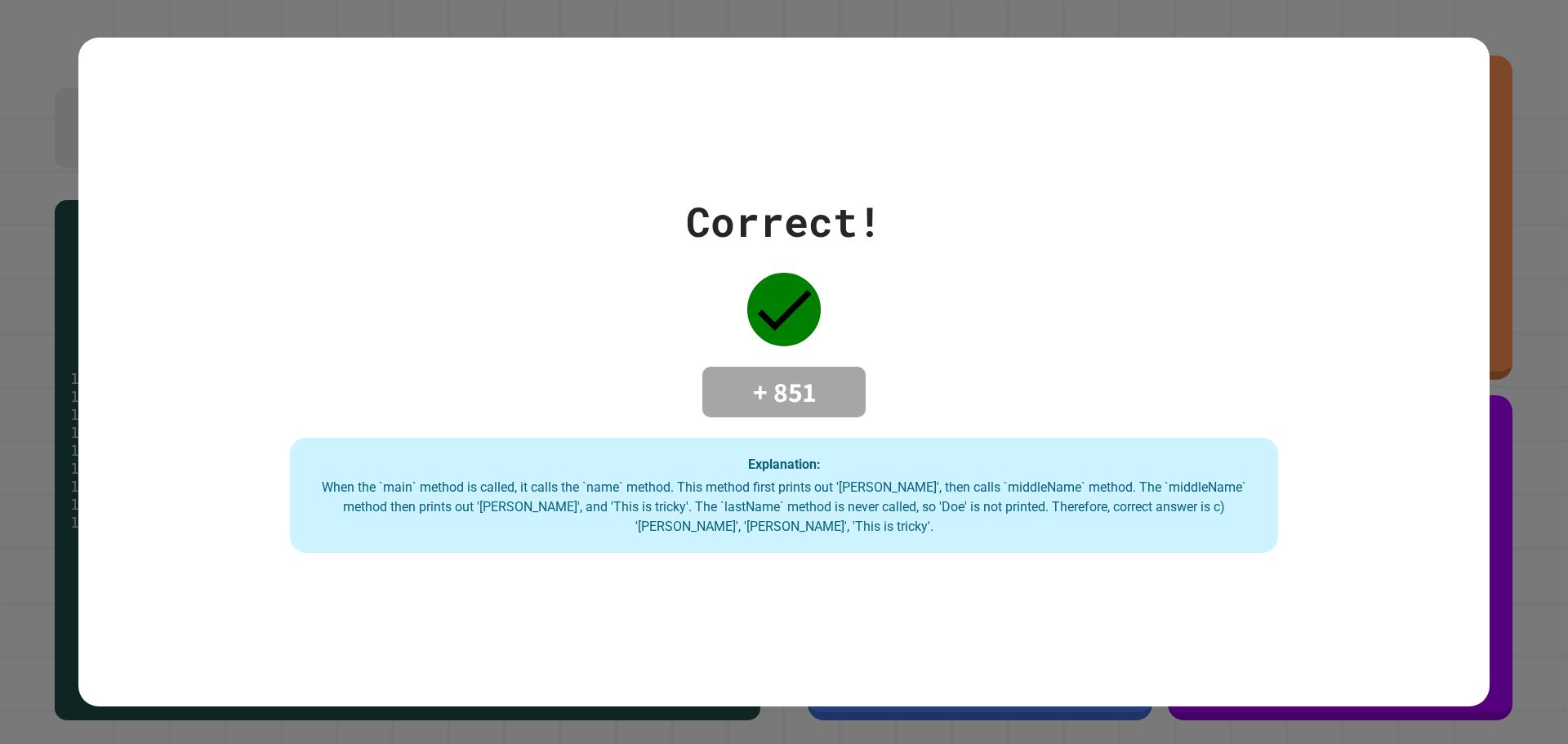
click at [672, 496] on div "When the `main` method is called, it calls the `name` method. This method first…" at bounding box center [784, 507] width 956 height 59
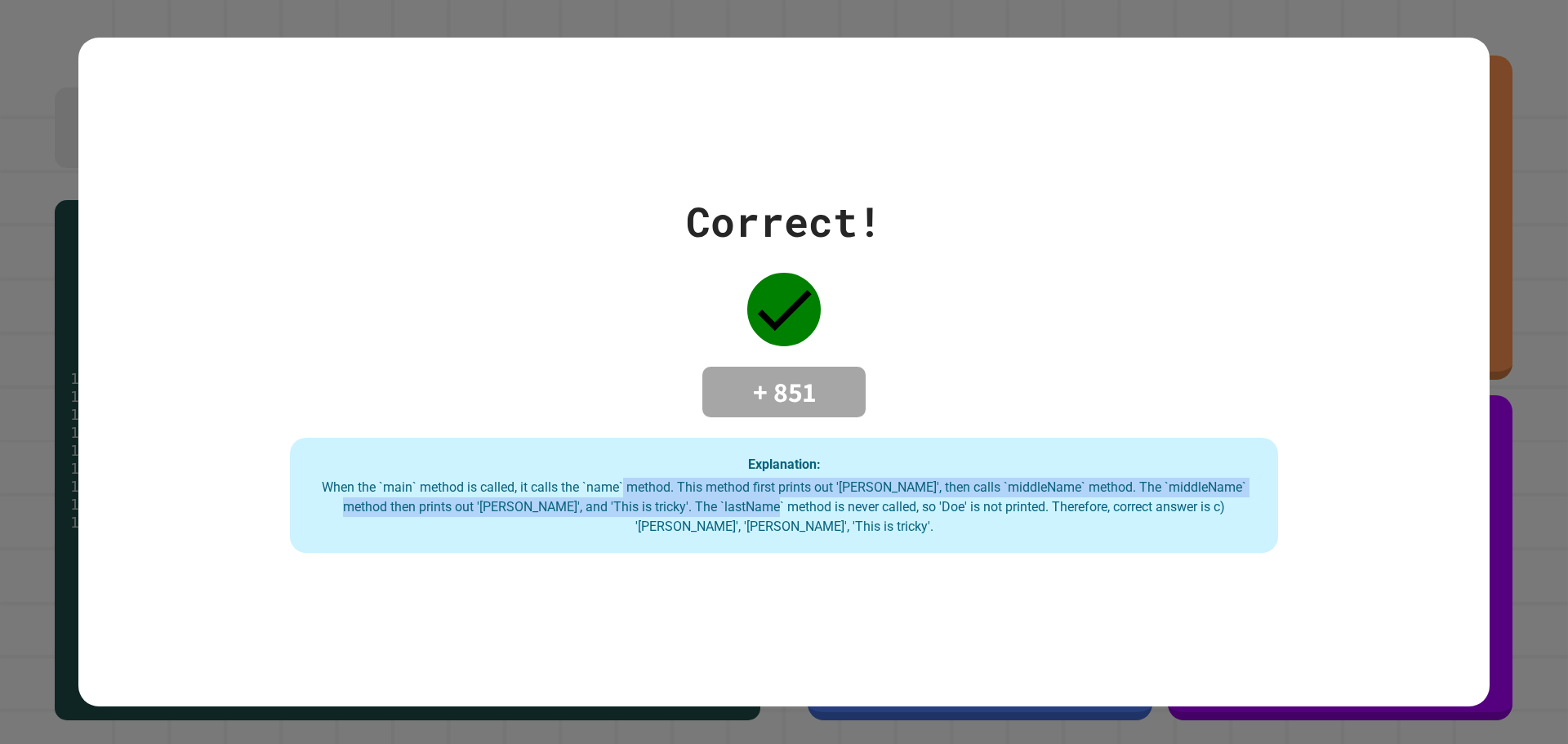
drag, startPoint x: 610, startPoint y: 494, endPoint x: 697, endPoint y: 509, distance: 88.3
click at [697, 509] on div "When the `main` method is called, it calls the `name` method. This method first…" at bounding box center [784, 507] width 956 height 59
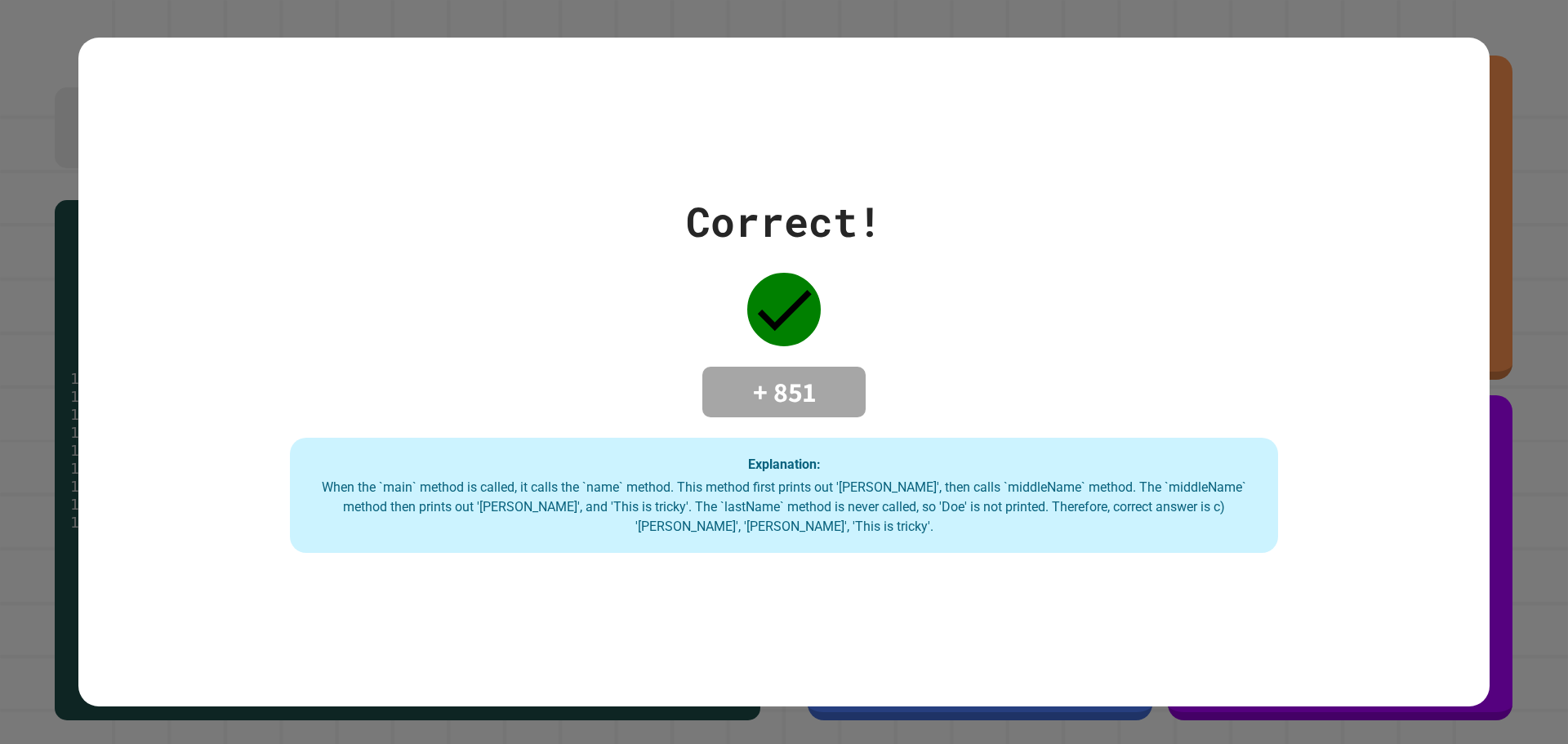
click at [702, 509] on div "When the `main` method is called, it calls the `name` method. This method first…" at bounding box center [784, 507] width 956 height 59
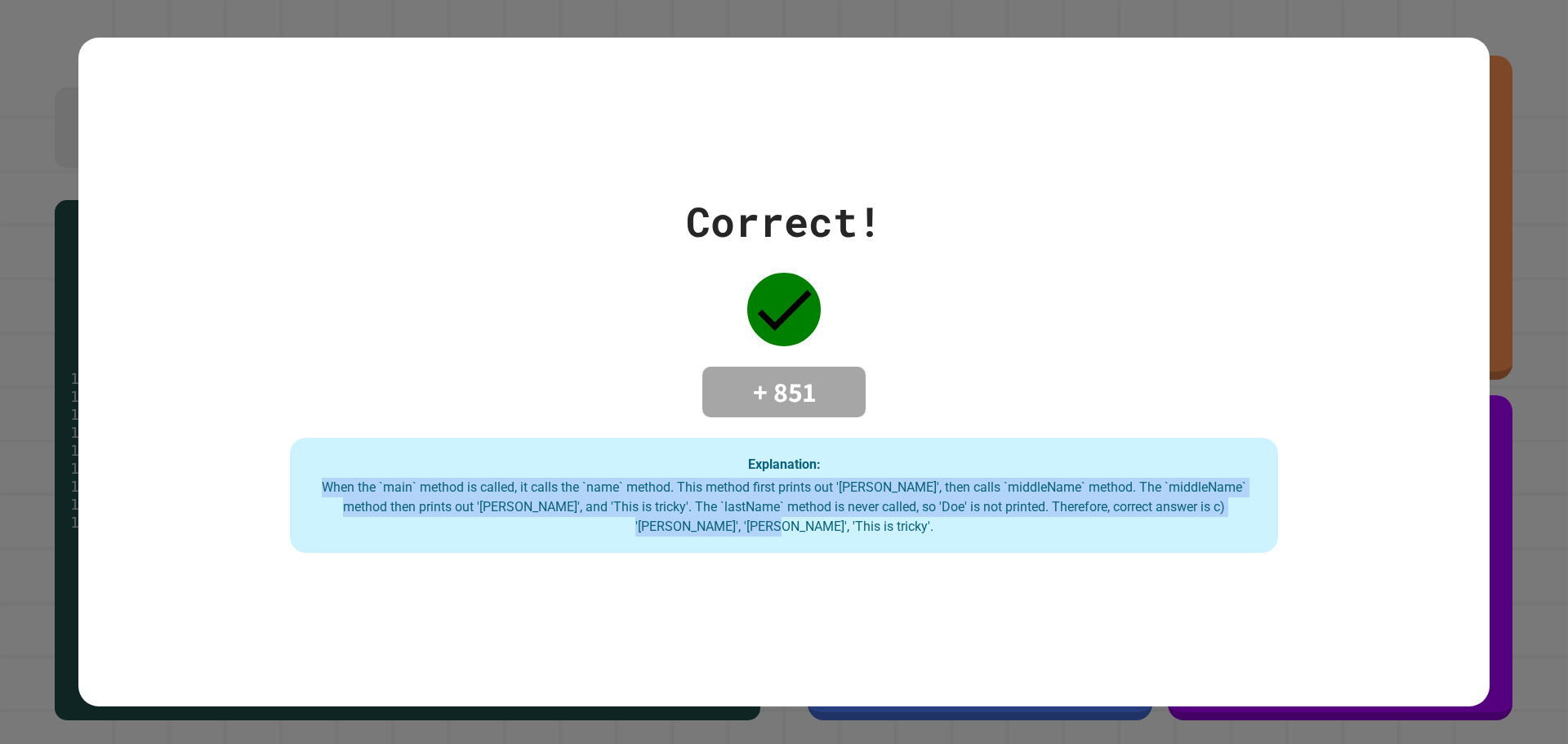
click at [702, 509] on div "When the `main` method is called, it calls the `name` method. This method first…" at bounding box center [784, 507] width 956 height 59
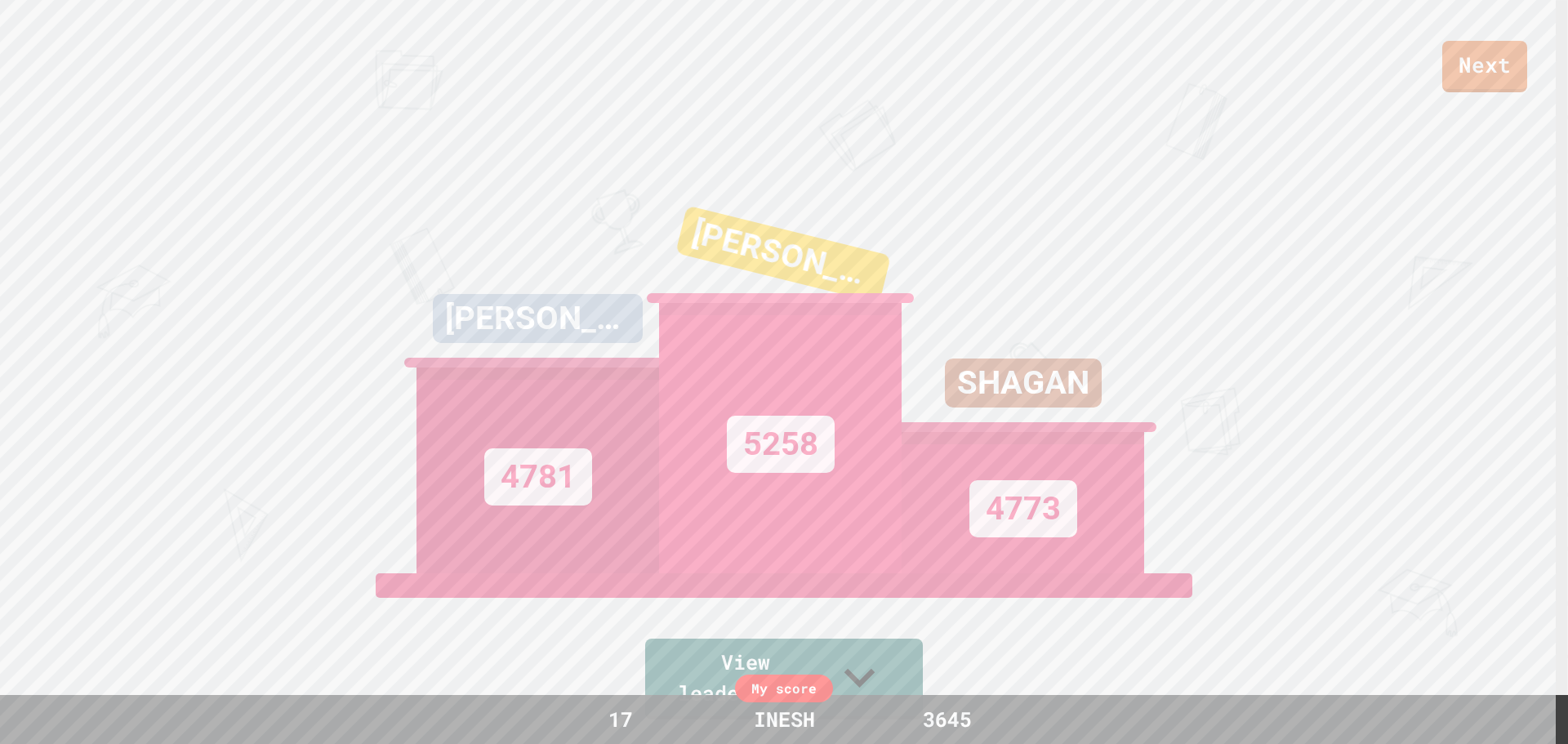
drag, startPoint x: 36, startPoint y: 33, endPoint x: 98, endPoint y: 166, distance: 146.7
drag, startPoint x: 98, startPoint y: 166, endPoint x: 299, endPoint y: 81, distance: 218.2
click at [298, 81] on div "Next" at bounding box center [784, 46] width 1568 height 92
click at [1435, 82] on div "Next" at bounding box center [784, 46] width 1568 height 92
click at [1460, 79] on link "Next" at bounding box center [1484, 64] width 77 height 54
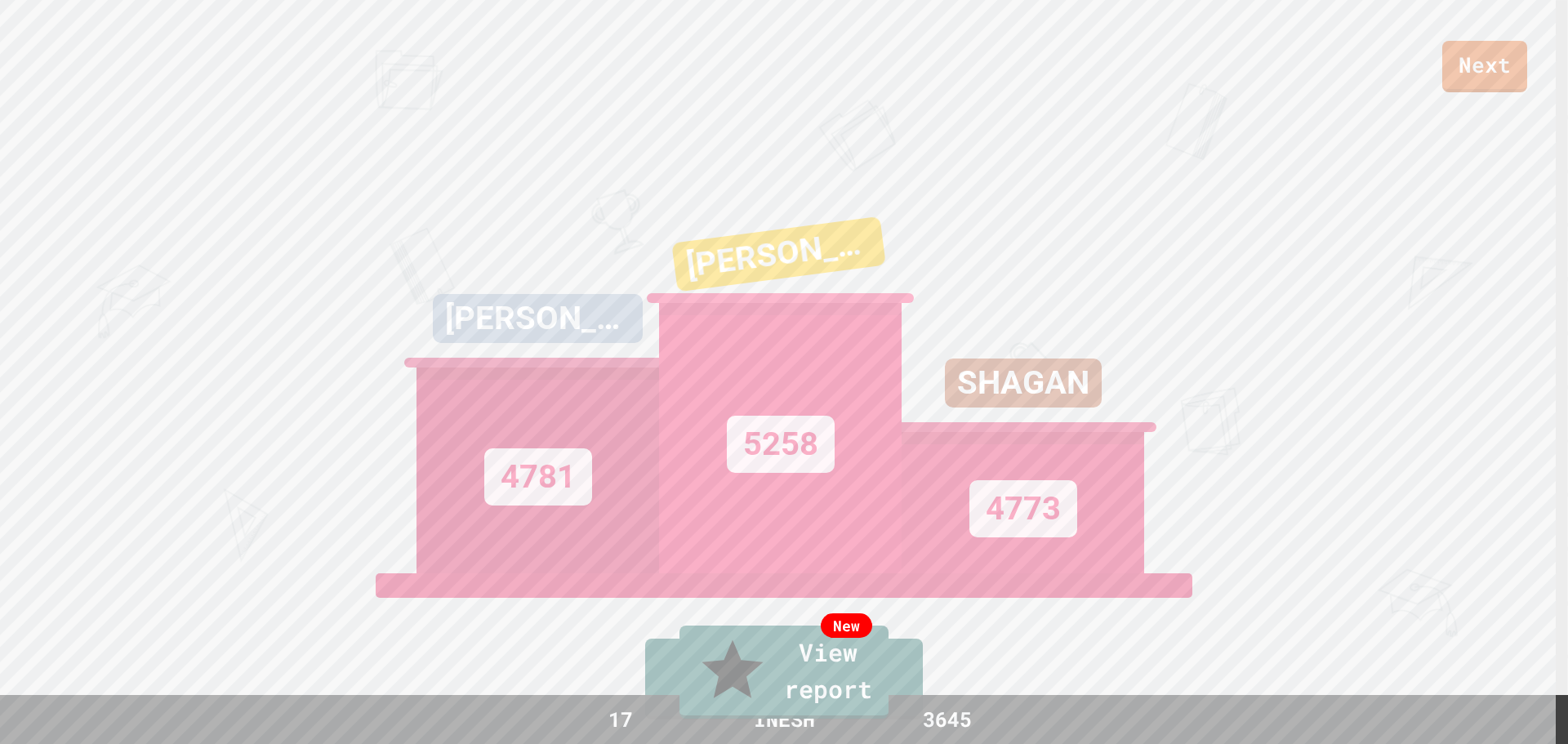
drag, startPoint x: 1032, startPoint y: 480, endPoint x: 910, endPoint y: 592, distance: 165.6
drag, startPoint x: 910, startPoint y: 592, endPoint x: 1493, endPoint y: 53, distance: 794.0
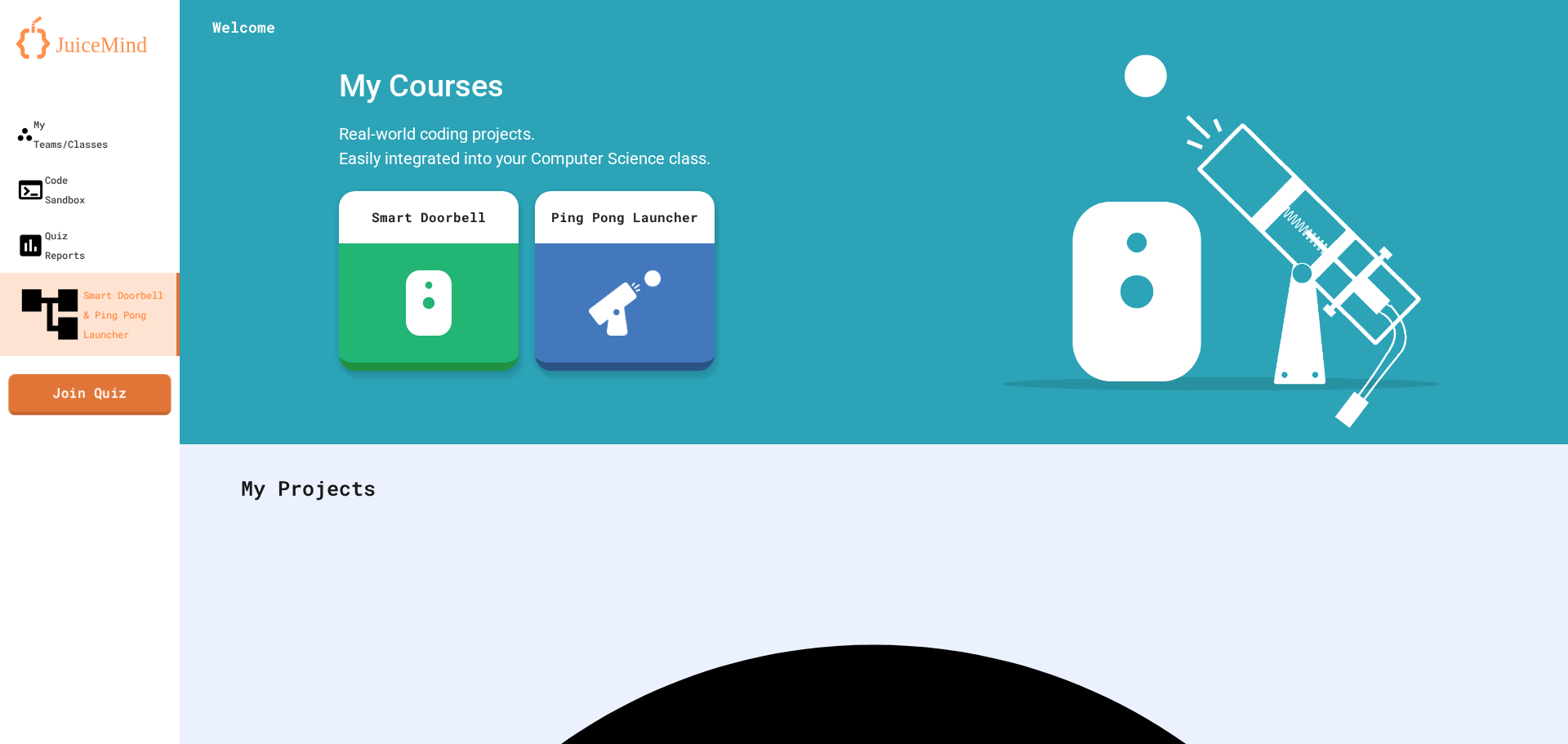
click at [27, 374] on link "Join Quiz" at bounding box center [89, 394] width 163 height 40
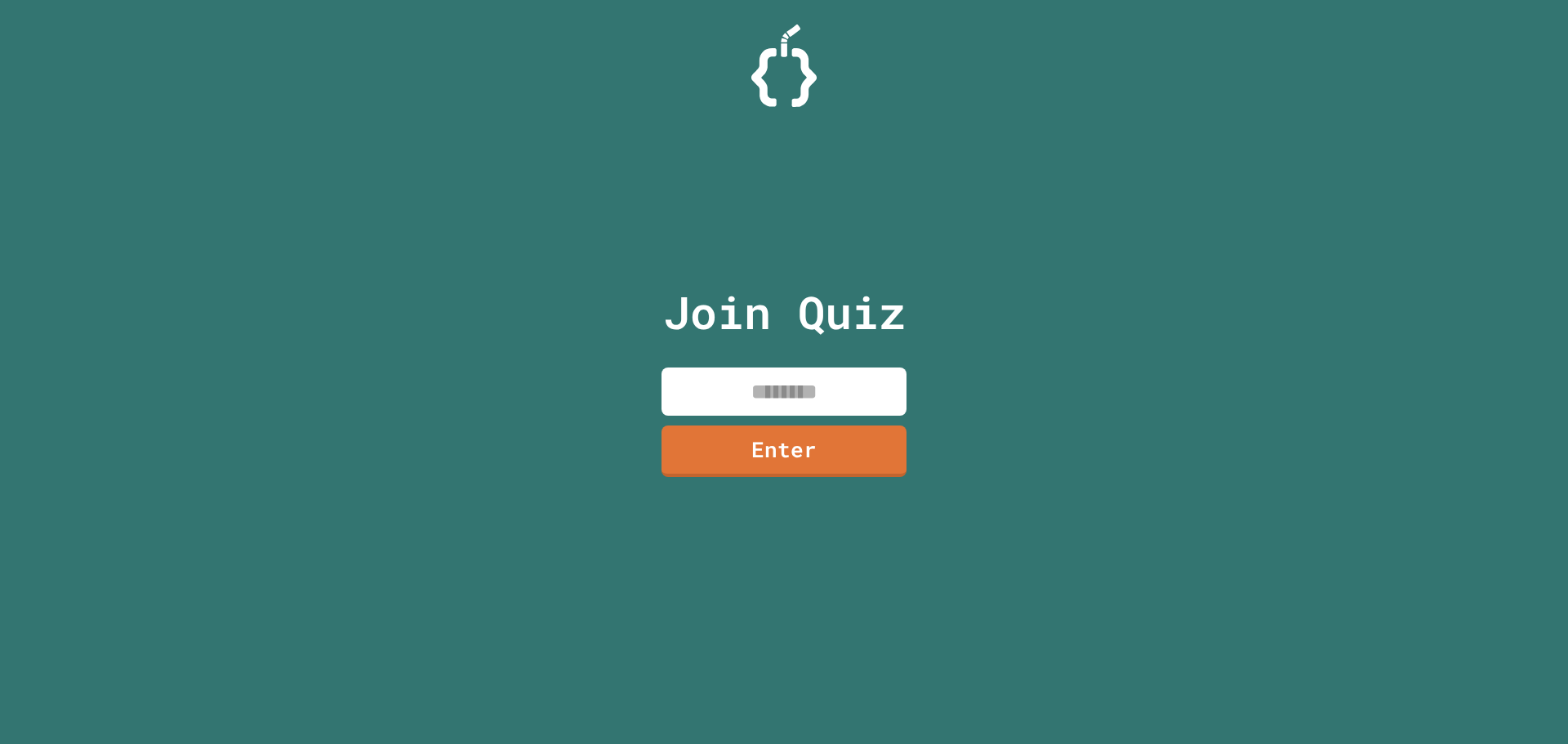
click at [750, 379] on input at bounding box center [784, 392] width 245 height 48
type input "********"
click at [827, 467] on link "Enter" at bounding box center [784, 448] width 226 height 54
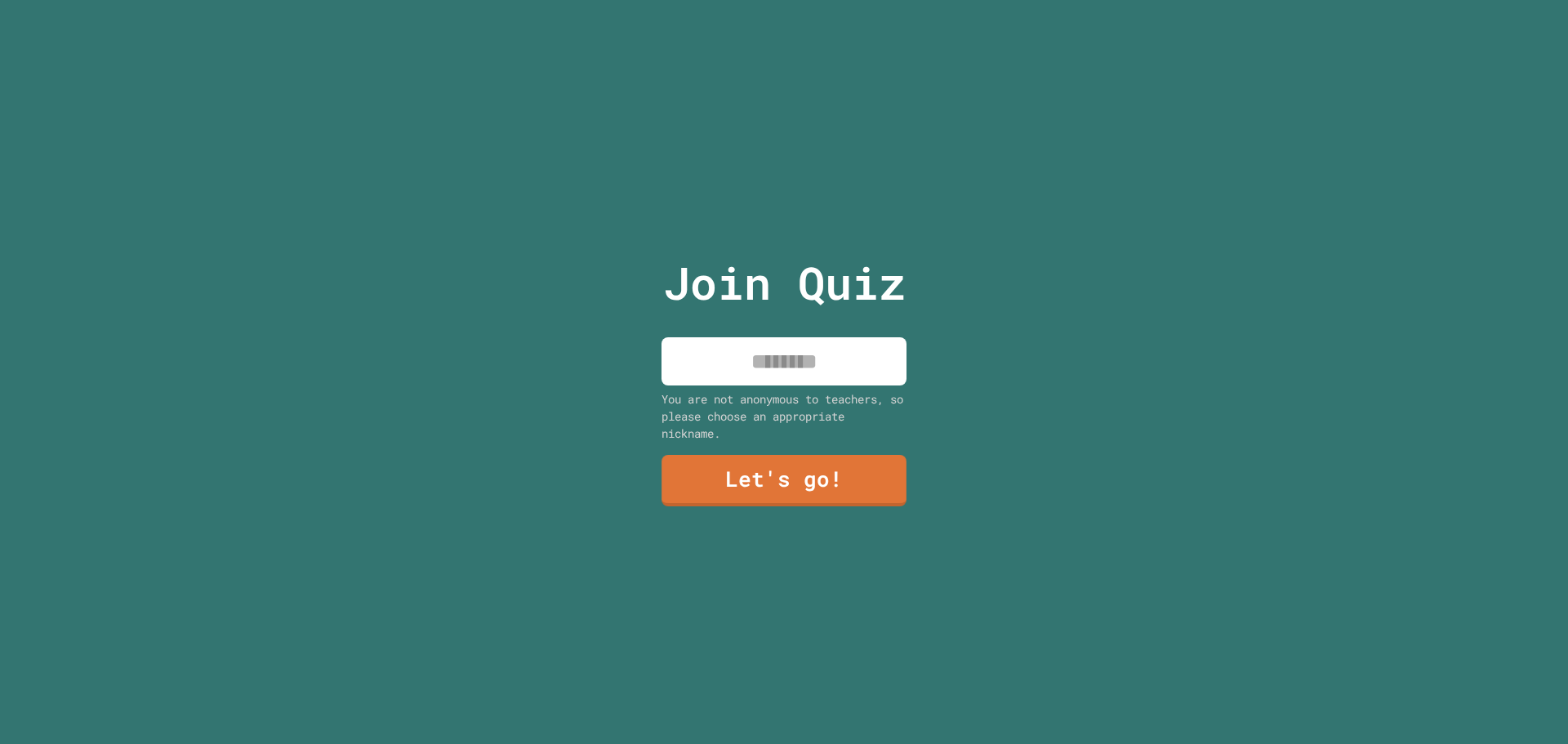
click at [696, 373] on input at bounding box center [784, 362] width 245 height 48
type input "*****"
click at [782, 475] on link "Let's go!" at bounding box center [784, 479] width 246 height 54
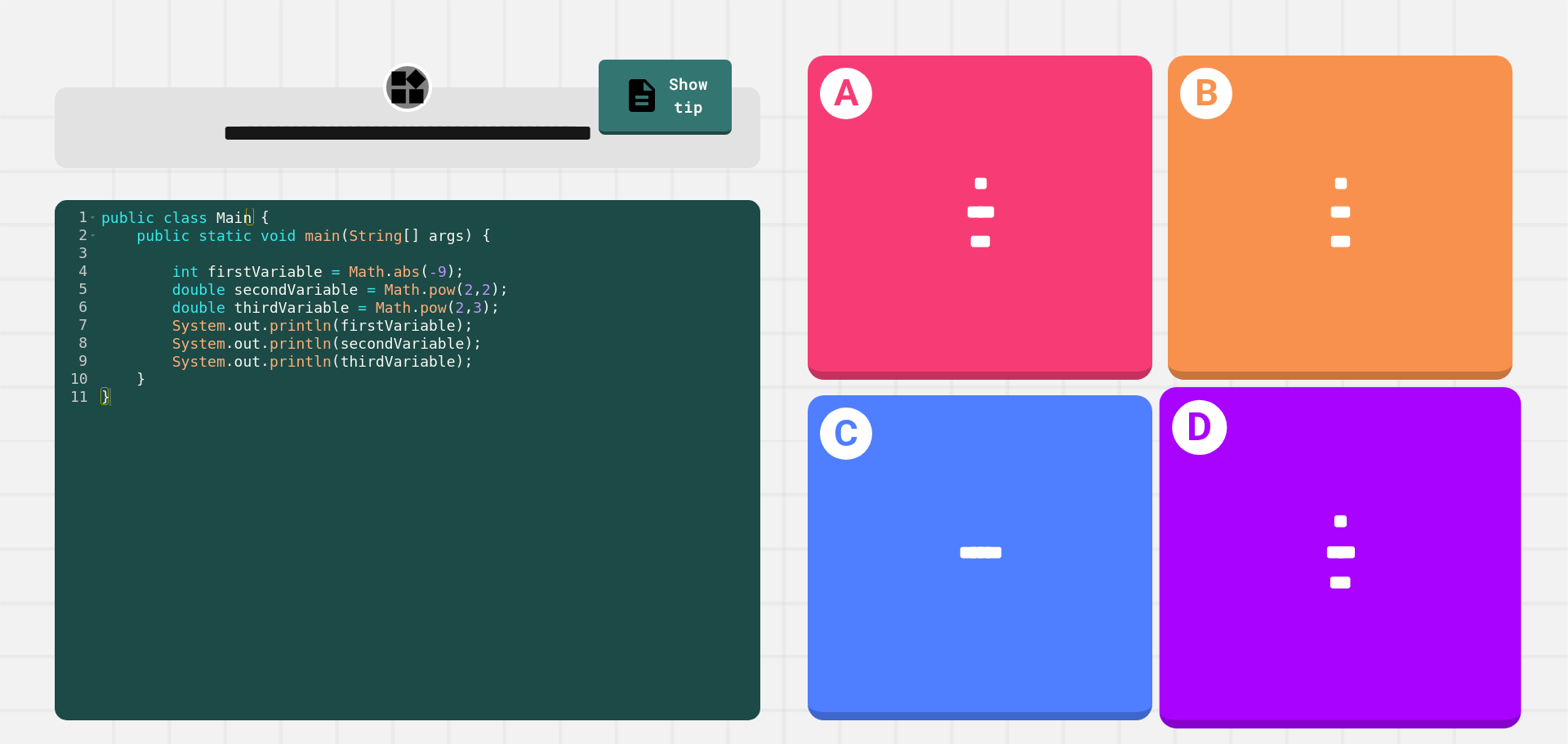
click at [1301, 468] on div "* *** ***" at bounding box center [1341, 553] width 362 height 170
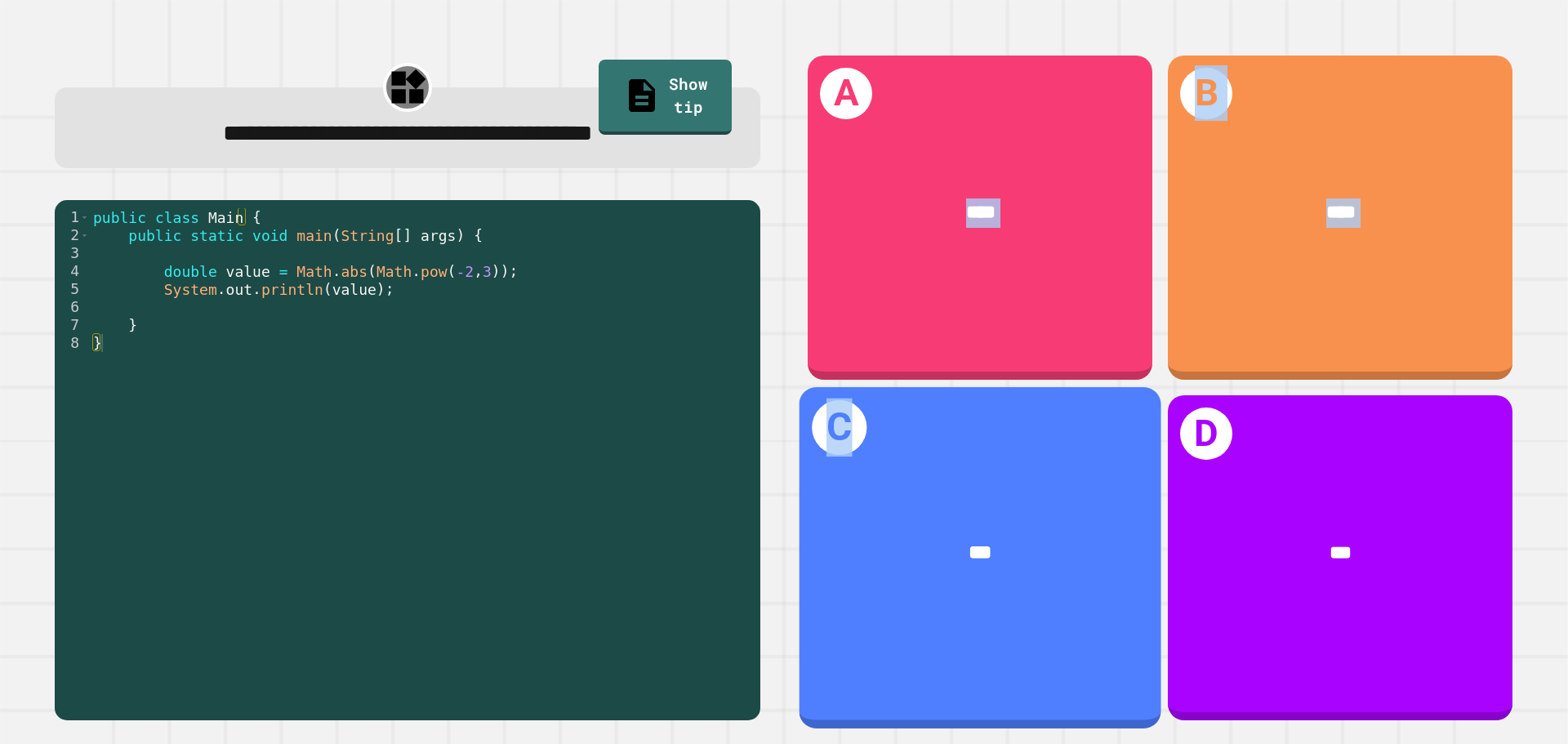
drag, startPoint x: 937, startPoint y: 324, endPoint x: 897, endPoint y: 580, distance: 259.1
click at [897, 580] on div "A **** B **** C *** D ***" at bounding box center [1160, 388] width 736 height 697
click at [906, 549] on div "***" at bounding box center [980, 553] width 282 height 30
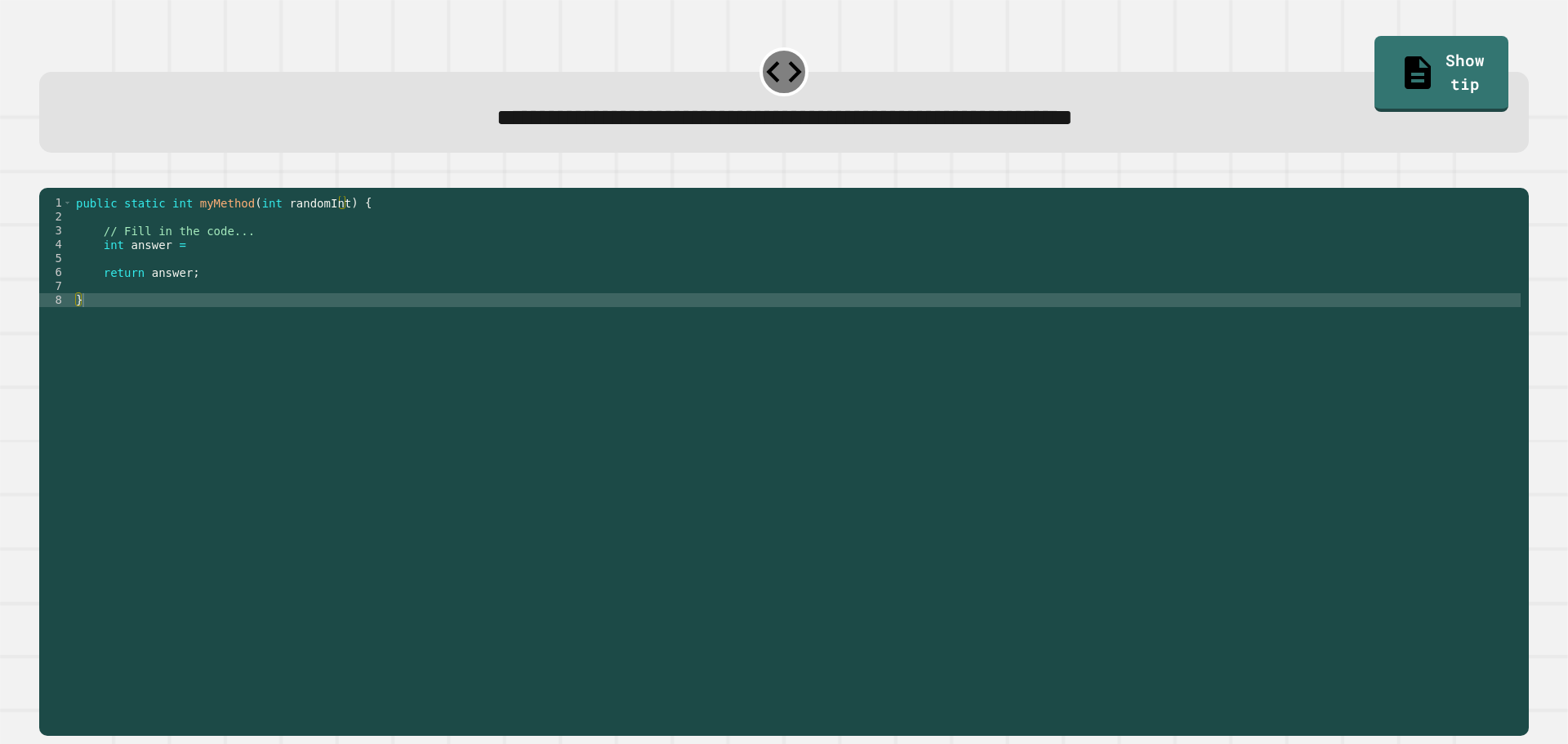
click at [198, 264] on div "public static int myMethod ( int randomInt ) { // Fill in the code... int answe…" at bounding box center [796, 446] width 1447 height 499
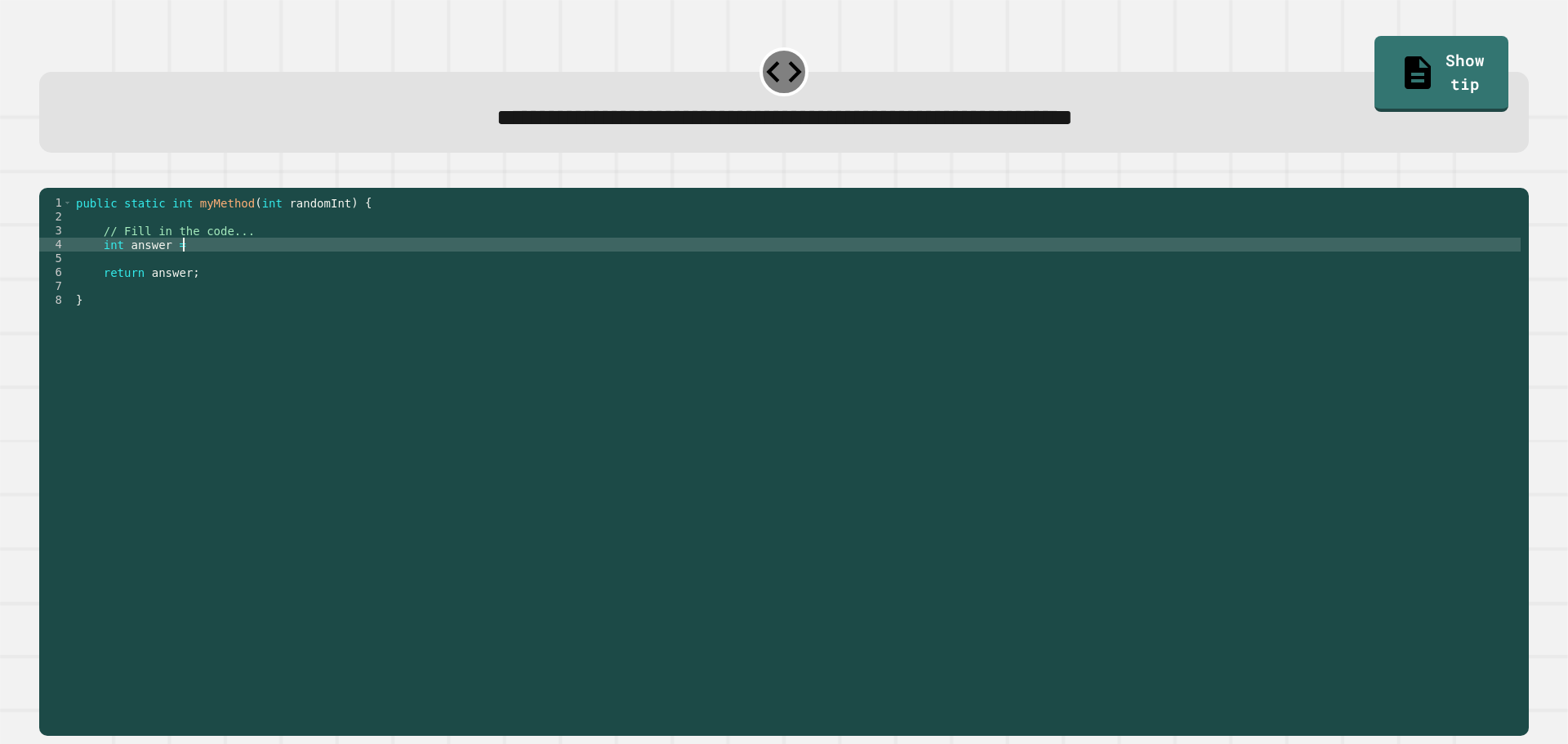
click at [198, 272] on div "public static int myMethod ( int randomInt ) { // Fill in the code... int answe…" at bounding box center [796, 446] width 1447 height 499
click at [47, 175] on icon "button" at bounding box center [47, 175] width 0 height 0
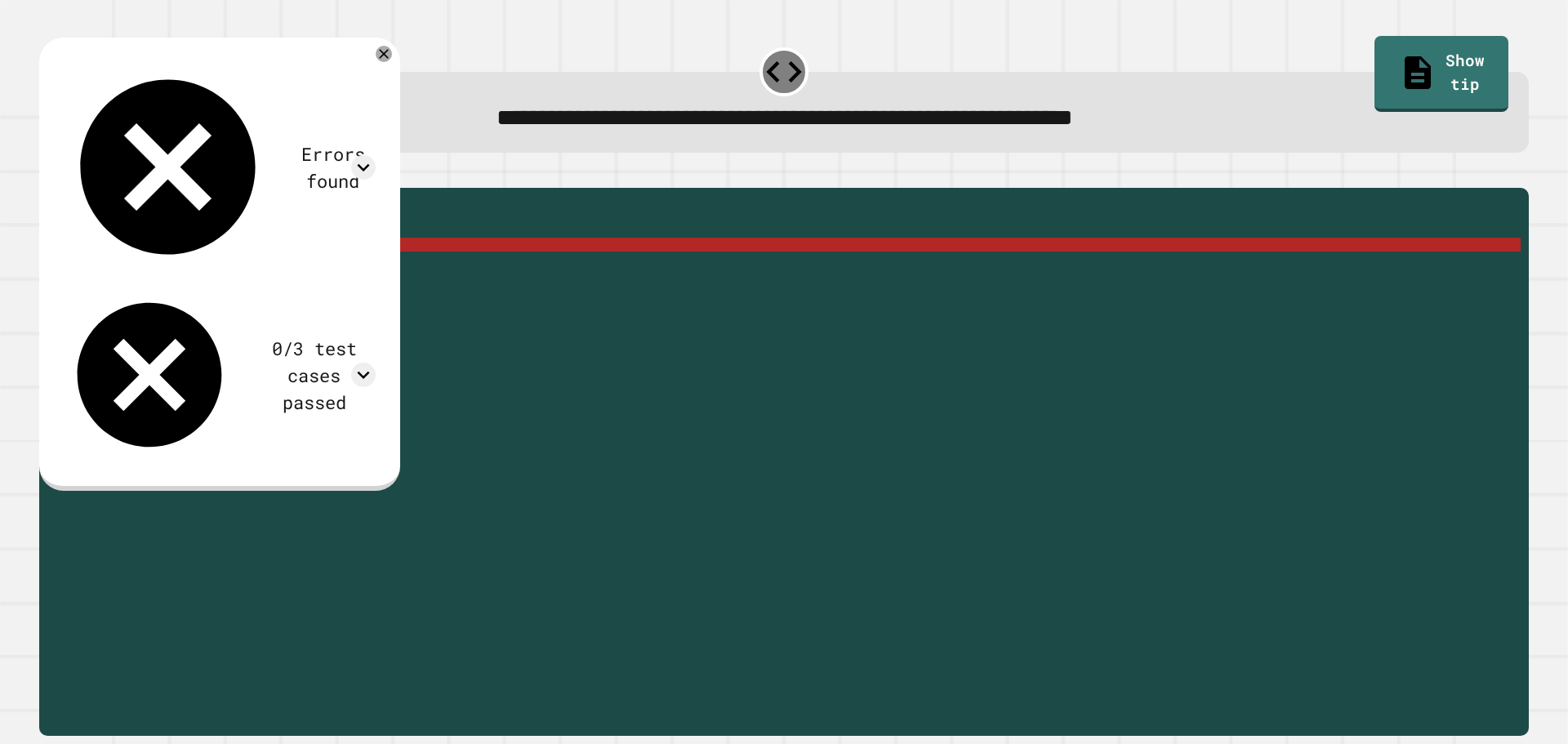
click at [317, 268] on div "public static int myMethod ( int randomInt ) { // Fill in the code... int answe…" at bounding box center [796, 446] width 1447 height 499
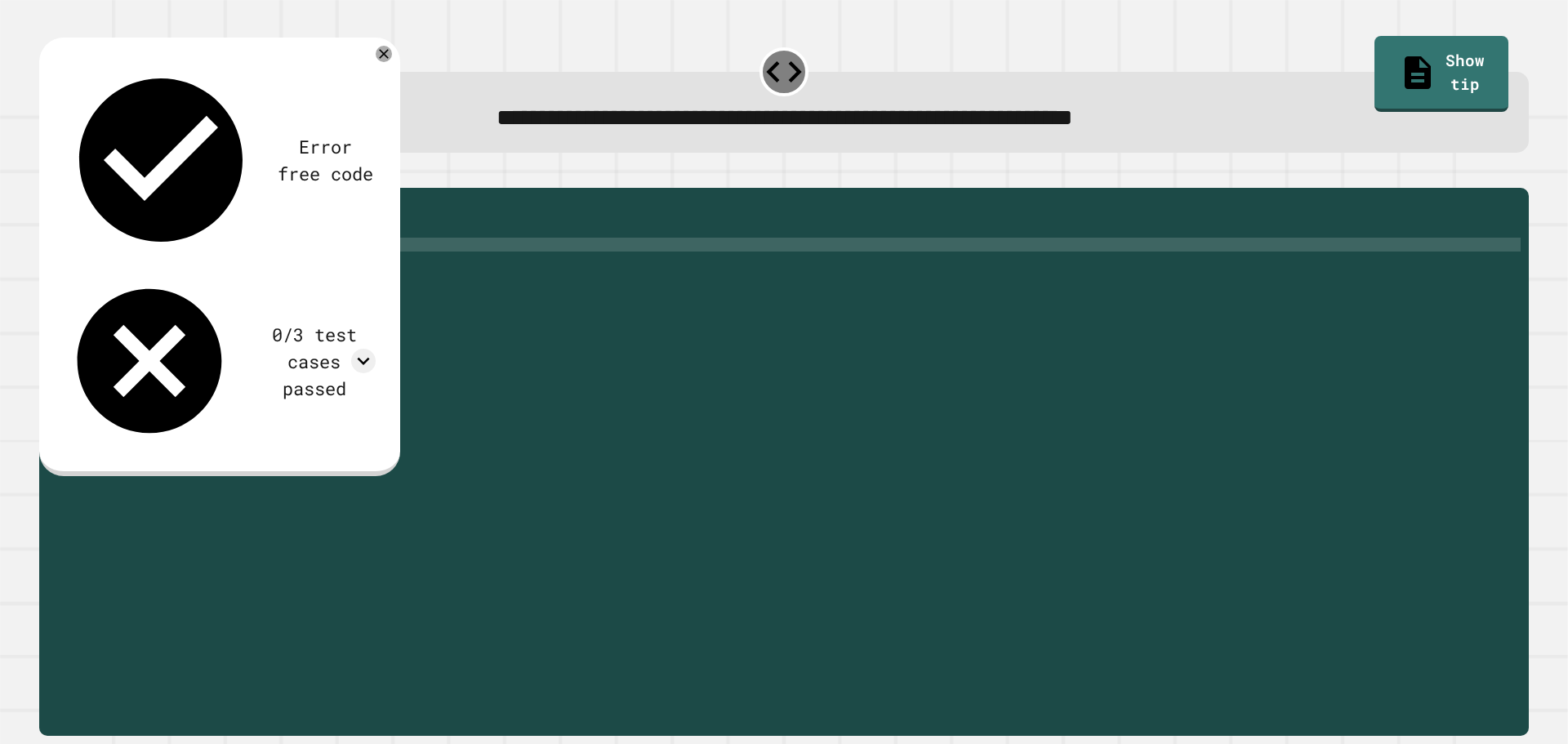
scroll to position [0, 15]
type textarea "**********"
click at [47, 175] on icon "button" at bounding box center [47, 175] width 0 height 0
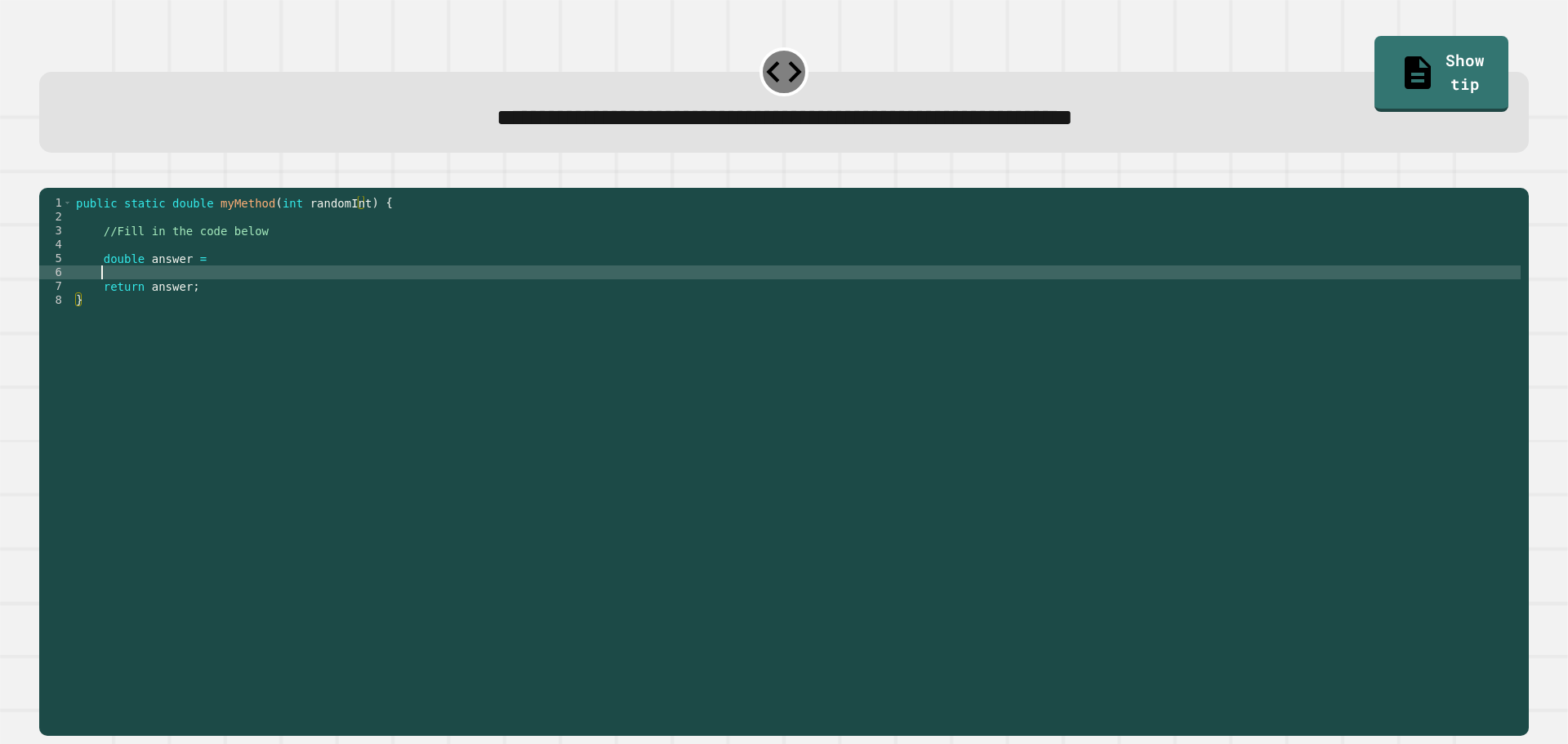
click at [220, 290] on div "public static double myMethod ( int randomInt ) { //Fill in the code below doub…" at bounding box center [796, 446] width 1447 height 499
click at [214, 284] on div "public static double myMethod ( int randomInt ) { //Fill in the code below doub…" at bounding box center [796, 446] width 1447 height 499
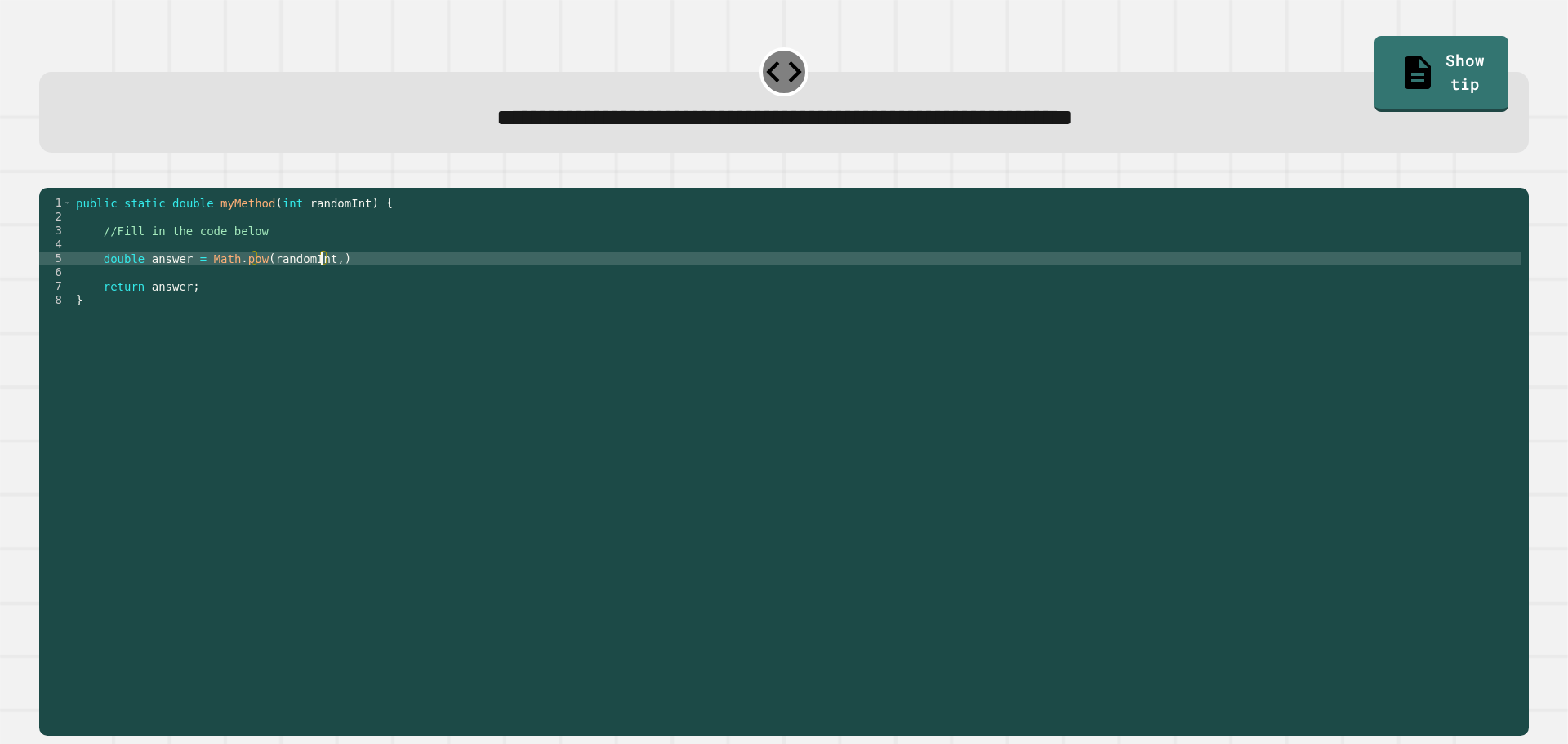
scroll to position [0, 17]
click at [364, 282] on div "public static double myMethod ( int randomInt ) { //Fill in the code below doub…" at bounding box center [796, 446] width 1447 height 499
type textarea "**********"
click at [47, 175] on icon "button" at bounding box center [47, 175] width 0 height 0
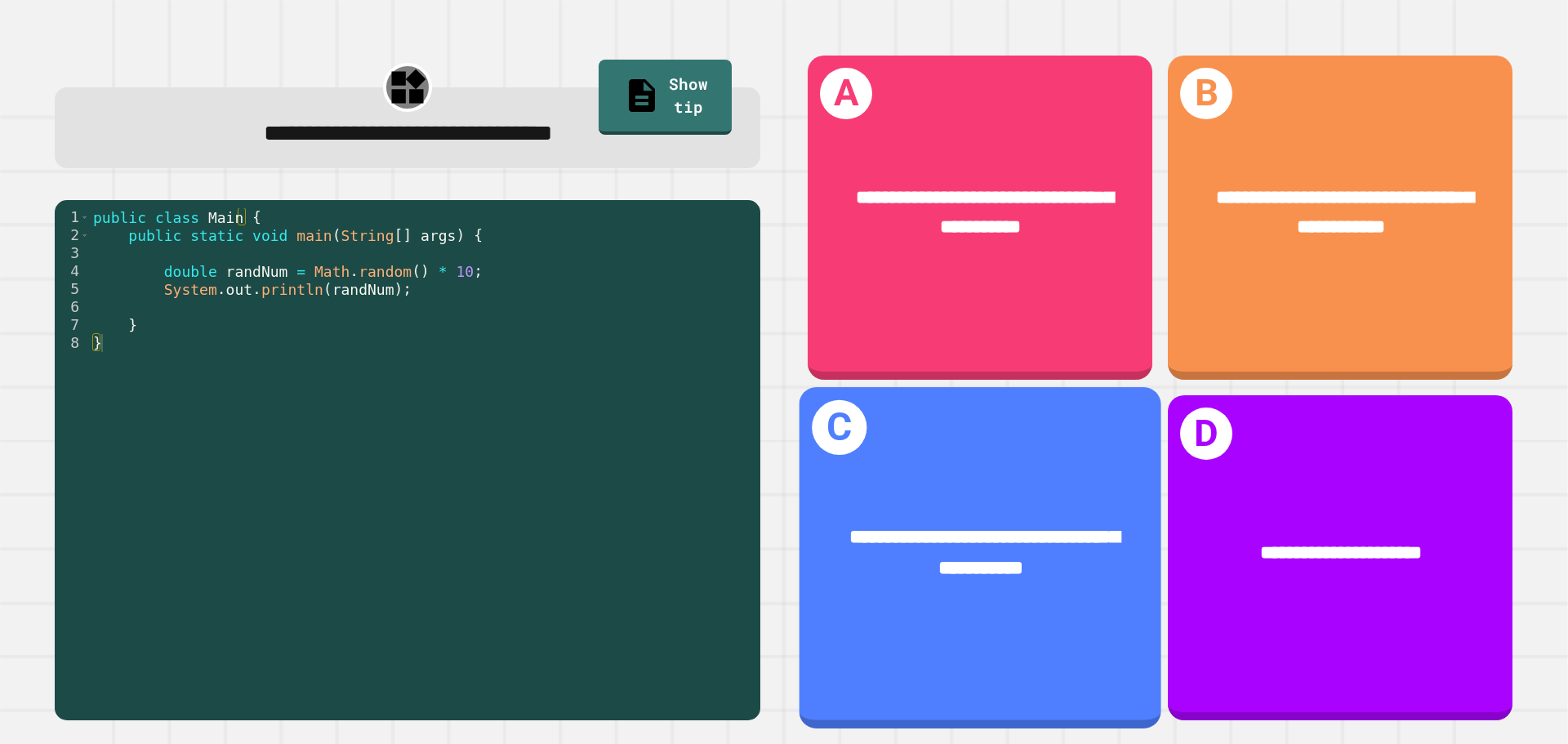
click at [981, 483] on div "**********" at bounding box center [980, 553] width 362 height 140
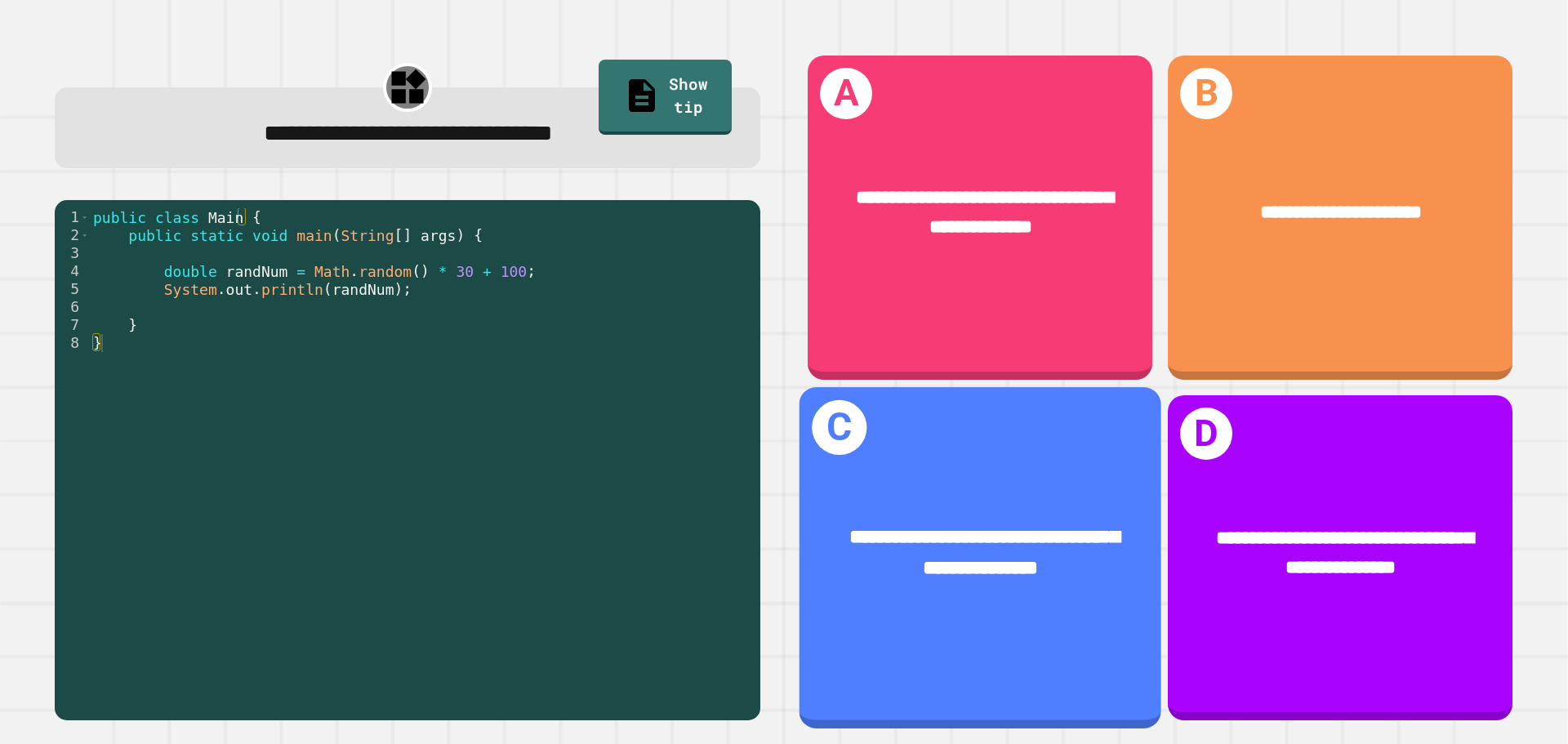
click at [902, 583] on div "**********" at bounding box center [980, 553] width 362 height 140
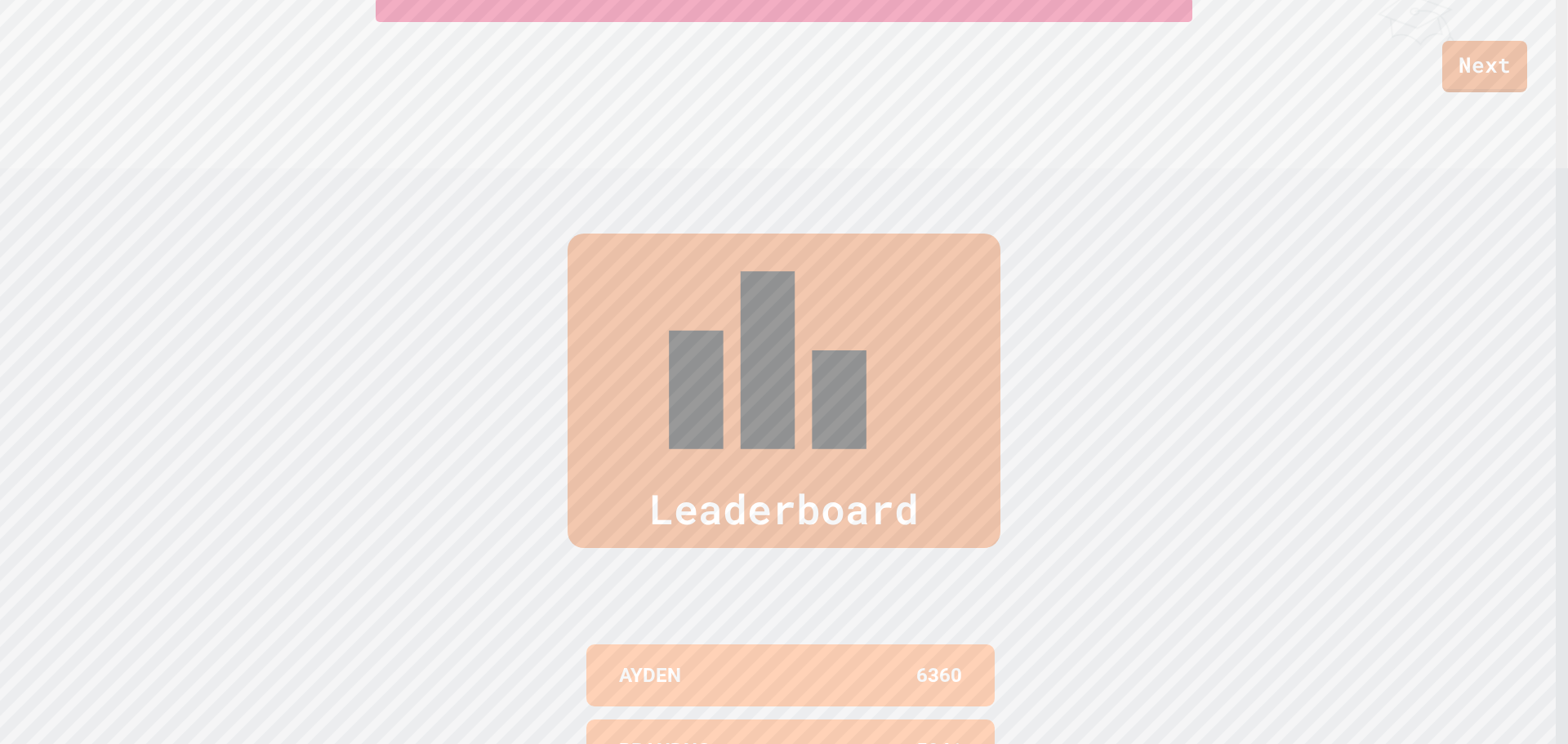
scroll to position [735, 0]
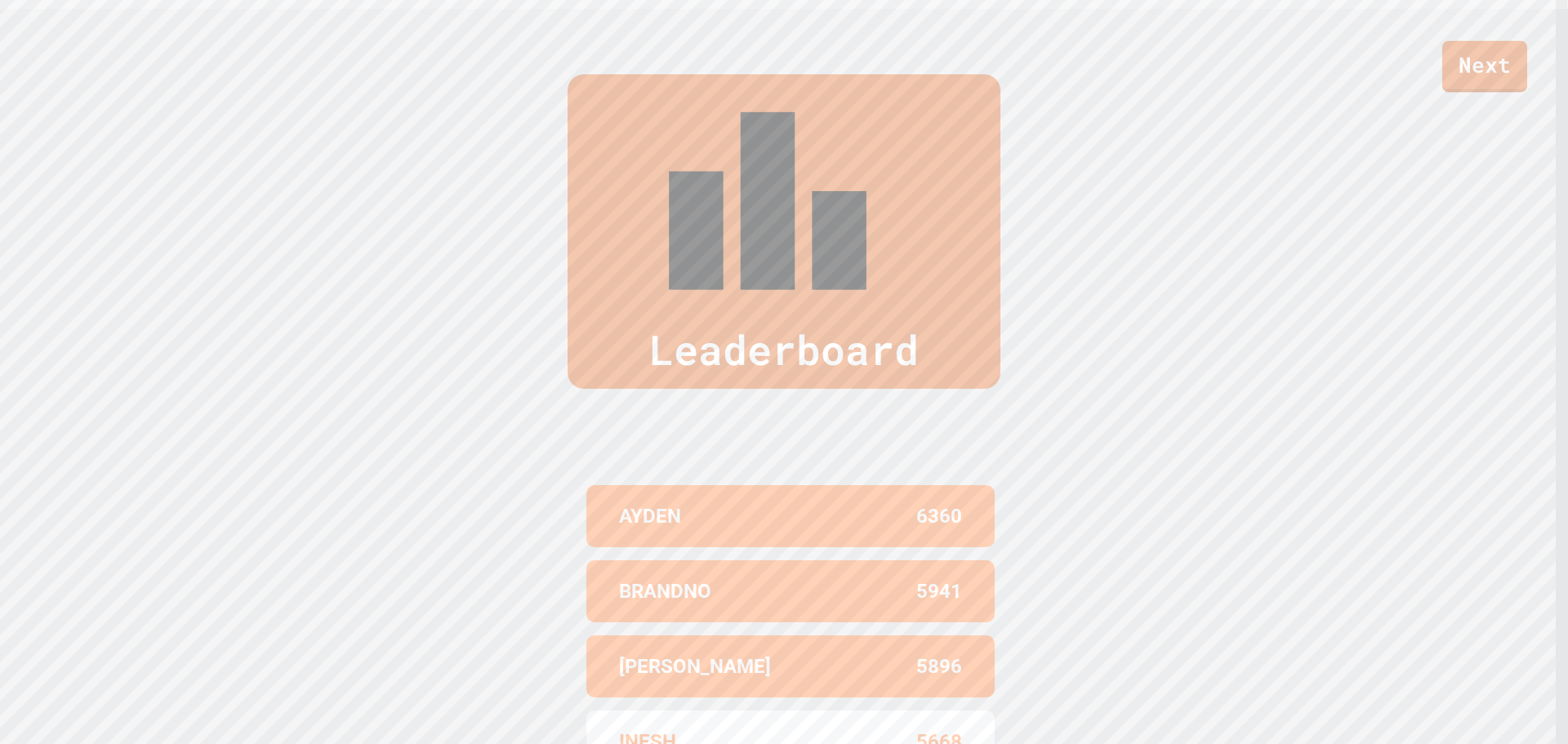
click at [948, 727] on p "5668" at bounding box center [939, 741] width 46 height 29
